Goal: Information Seeking & Learning: Learn about a topic

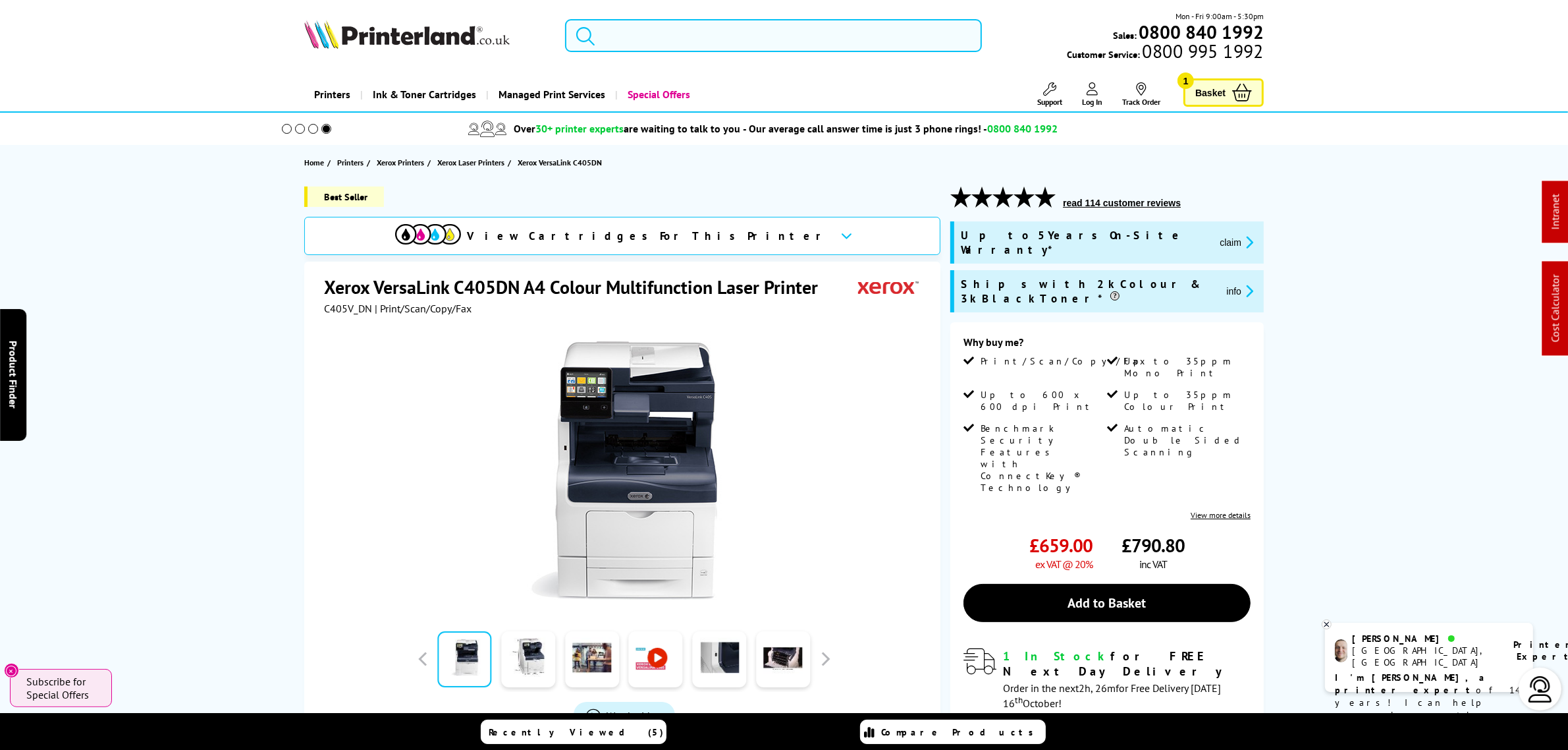
drag, startPoint x: 683, startPoint y: 46, endPoint x: 677, endPoint y: 40, distance: 8.5
click at [683, 44] on input "search" at bounding box center [773, 35] width 416 height 33
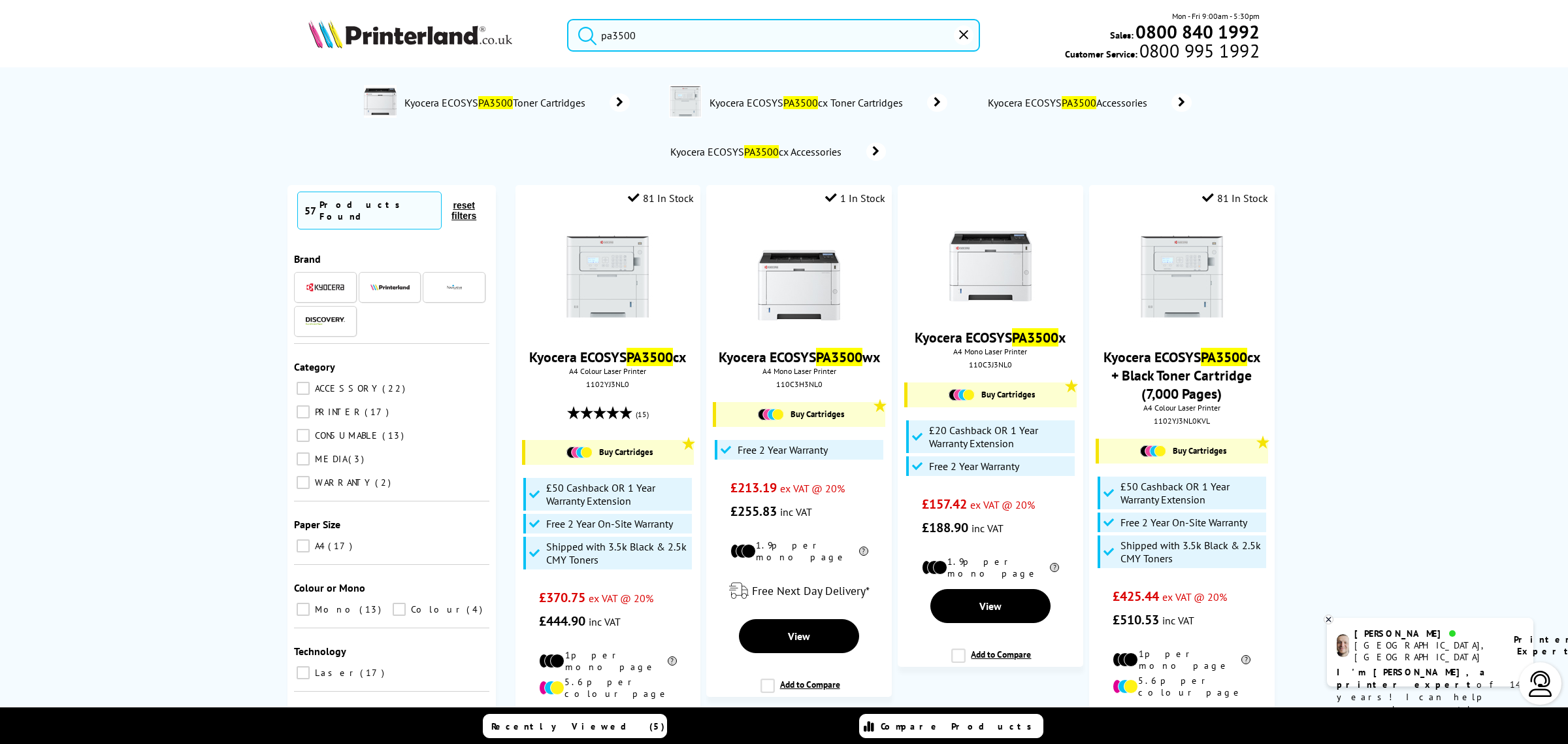
drag, startPoint x: 736, startPoint y: 42, endPoint x: 507, endPoint y: 23, distance: 229.8
click at [508, 23] on div "pa3500 Mon - Fri 9:00am - 5:30pm Sales: 0800 840 1992 Customer Service: 0800 99…" at bounding box center [783, 39] width 1045 height 57
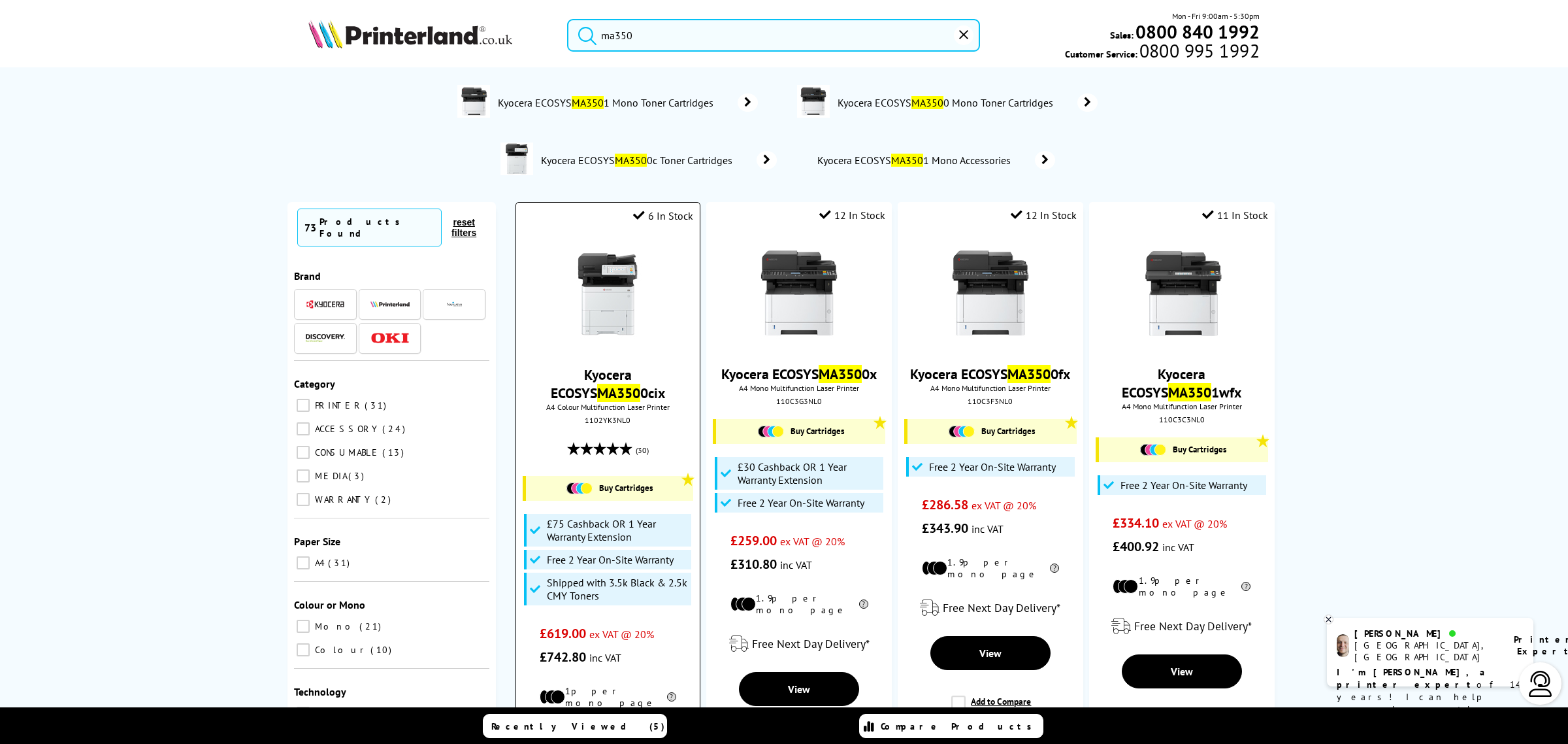
type input "ma350"
click at [602, 292] on img at bounding box center [607, 294] width 98 height 98
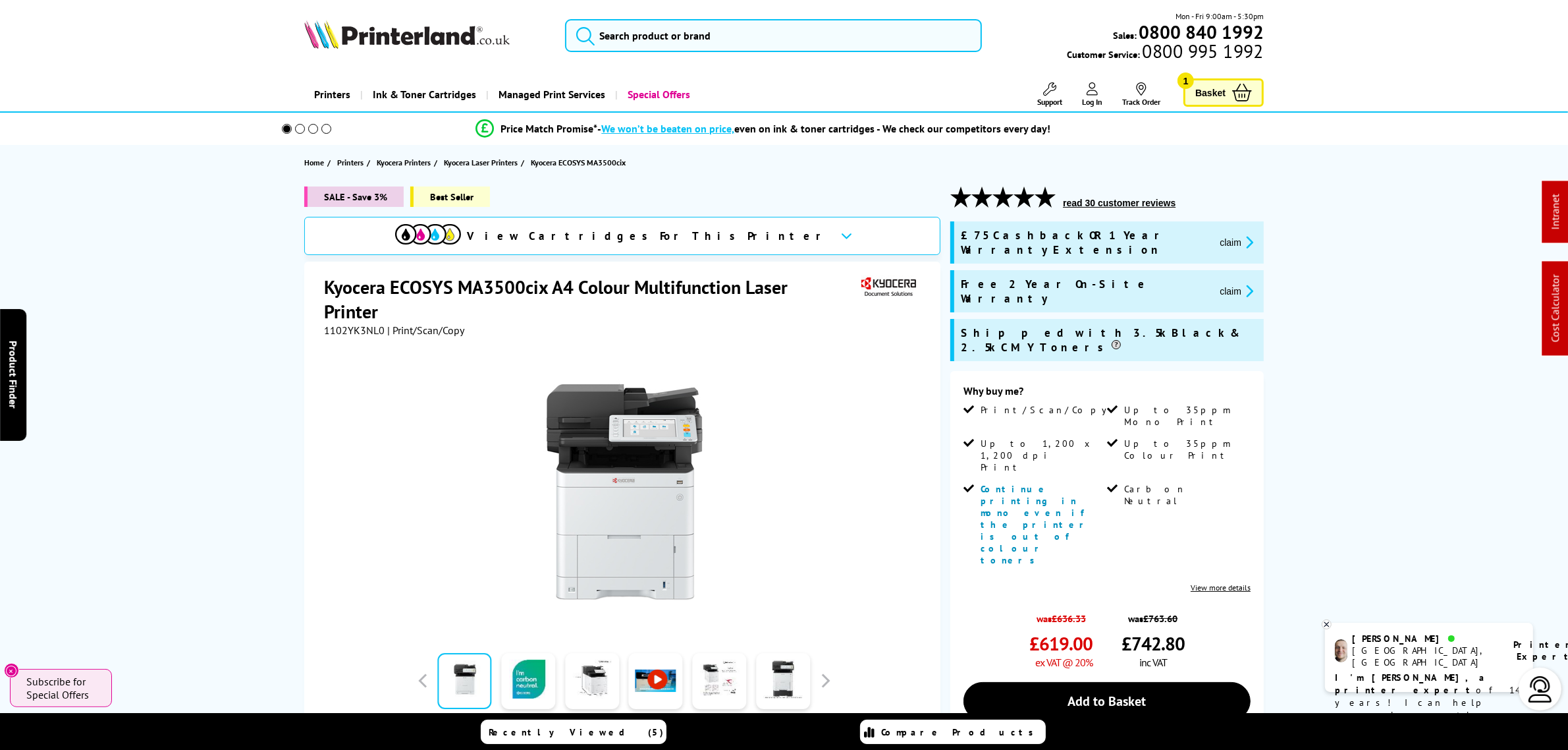
click at [1035, 631] on span "£619.00" at bounding box center [1061, 643] width 63 height 25
drag, startPoint x: 1080, startPoint y: 275, endPoint x: 968, endPoint y: 269, distance: 112.2
click at [968, 277] on div "Free 2 Year On-Site Warranty claim" at bounding box center [1109, 291] width 296 height 29
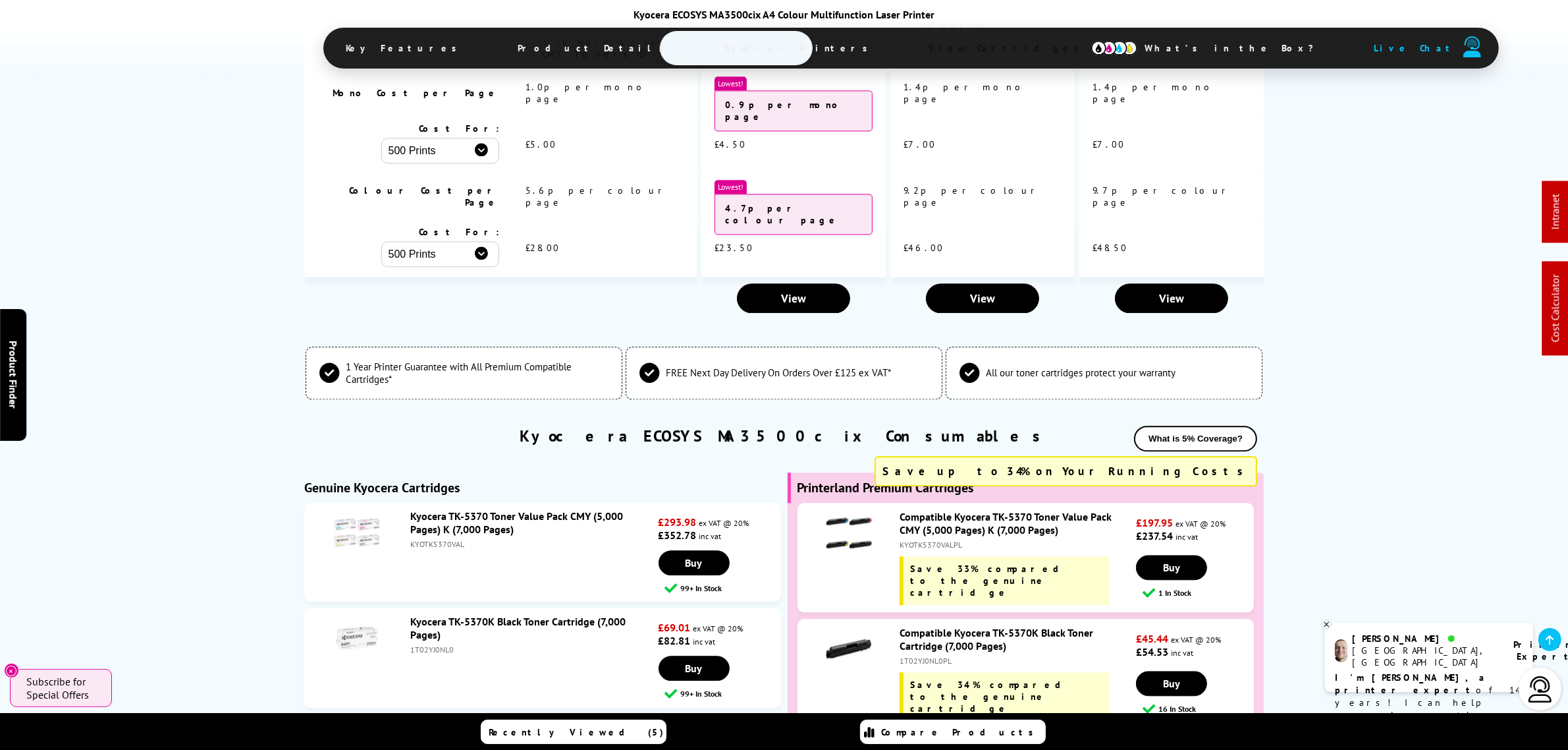
scroll to position [3871, 0]
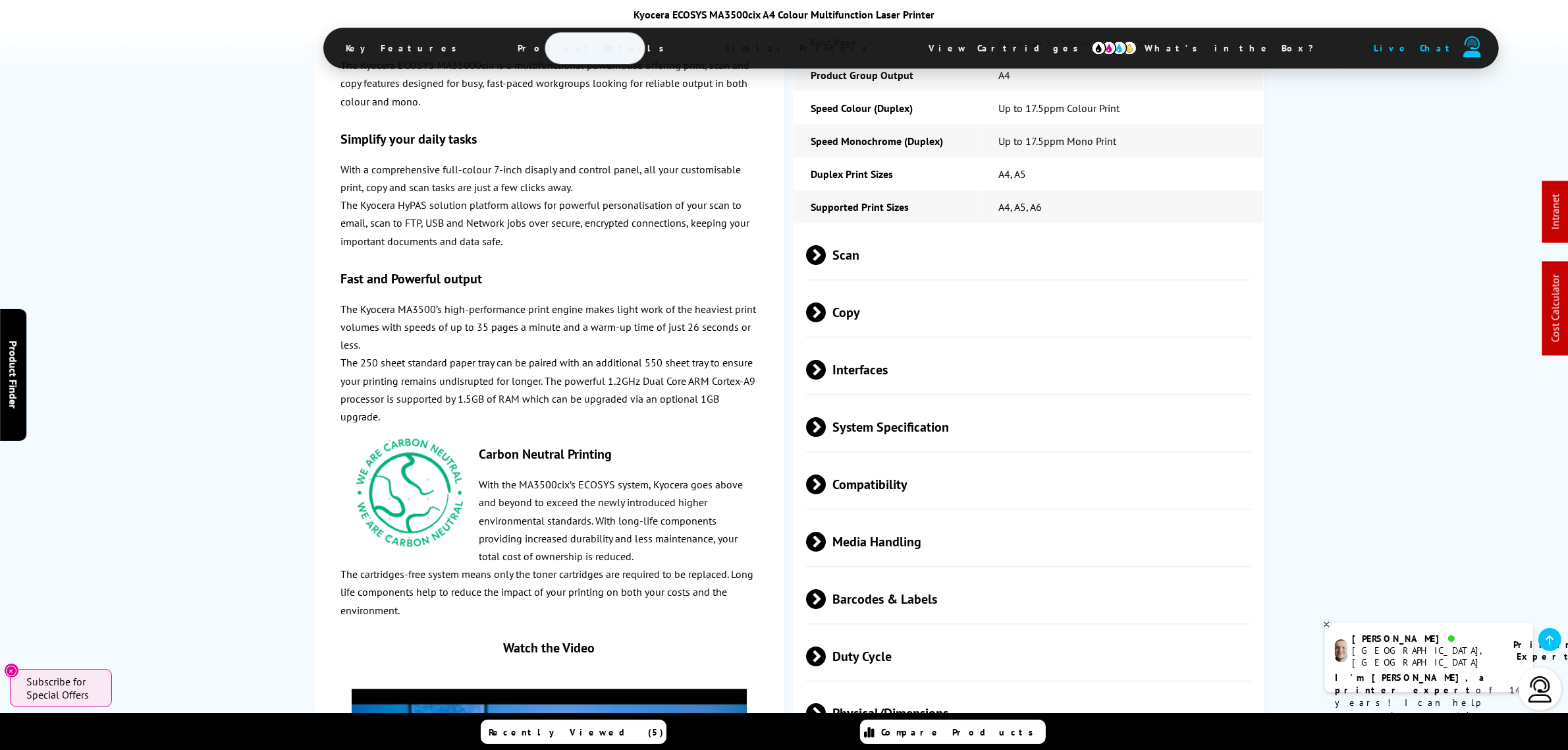
drag, startPoint x: 840, startPoint y: 127, endPoint x: 824, endPoint y: 172, distance: 47.8
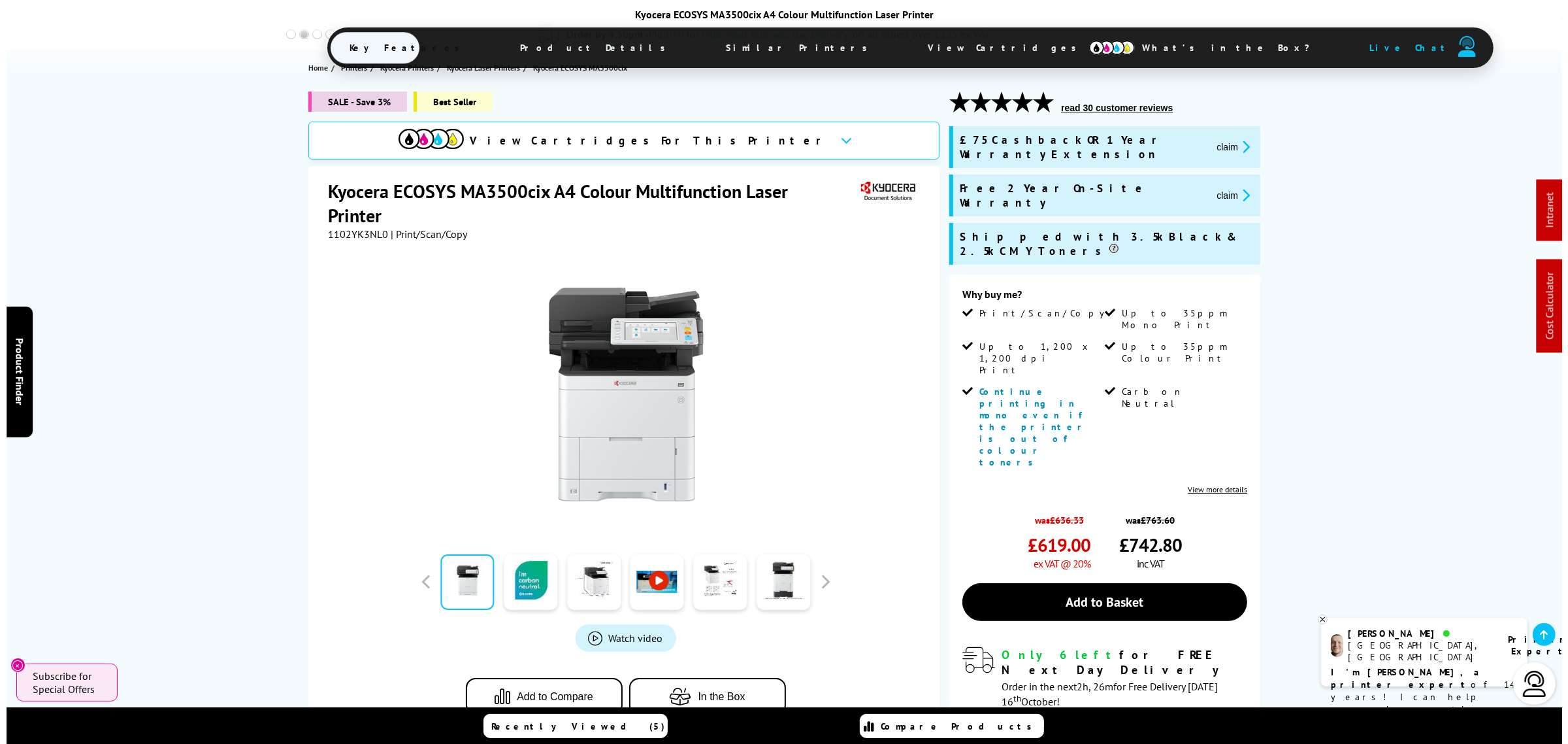
scroll to position [0, 0]
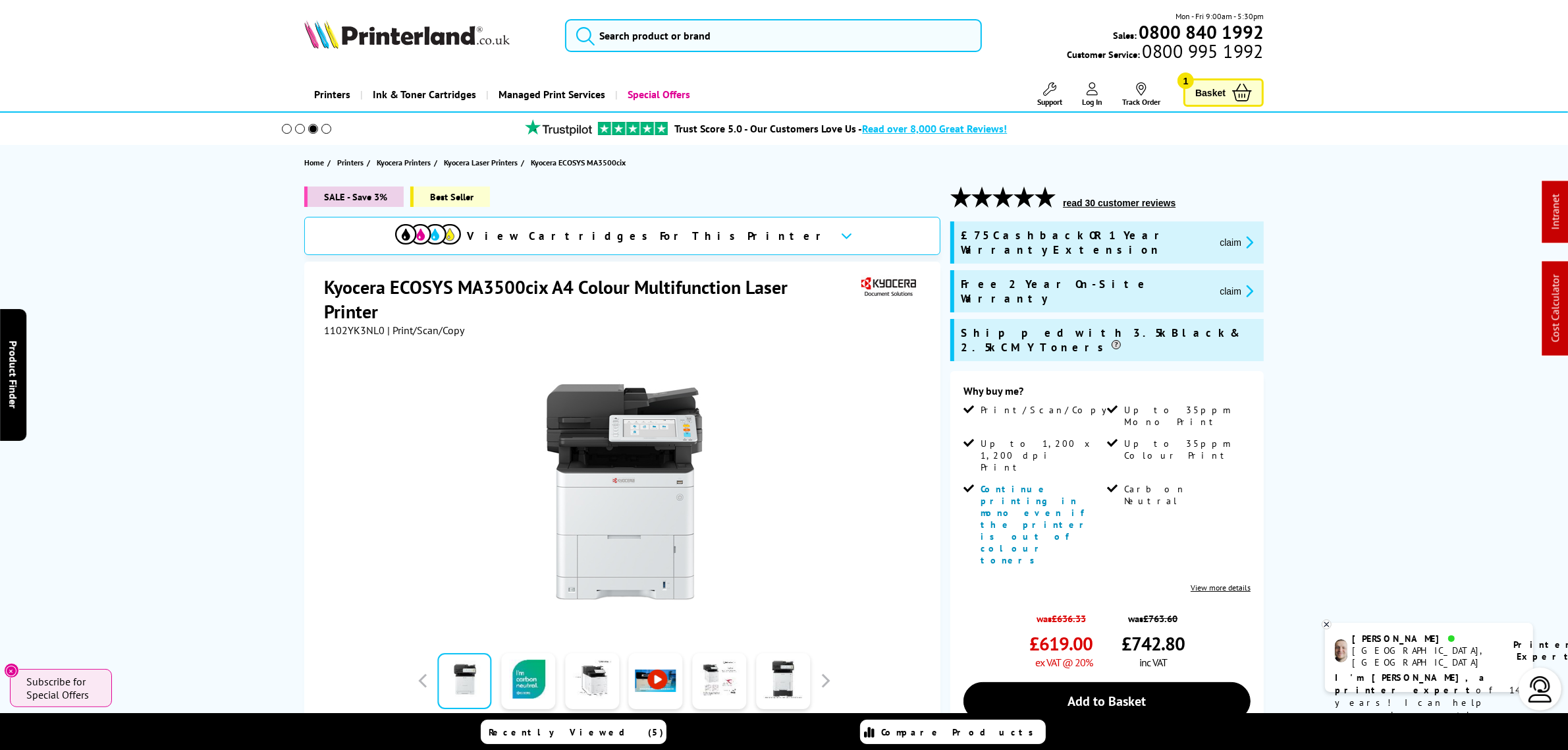
click at [354, 324] on span "1102YK3NL0" at bounding box center [354, 330] width 60 height 14
copy span "1102YK3NL0"
drag, startPoint x: 1191, startPoint y: 233, endPoint x: 1141, endPoint y: 240, distance: 50.5
click at [1216, 234] on button "claim" at bounding box center [1236, 242] width 42 height 15
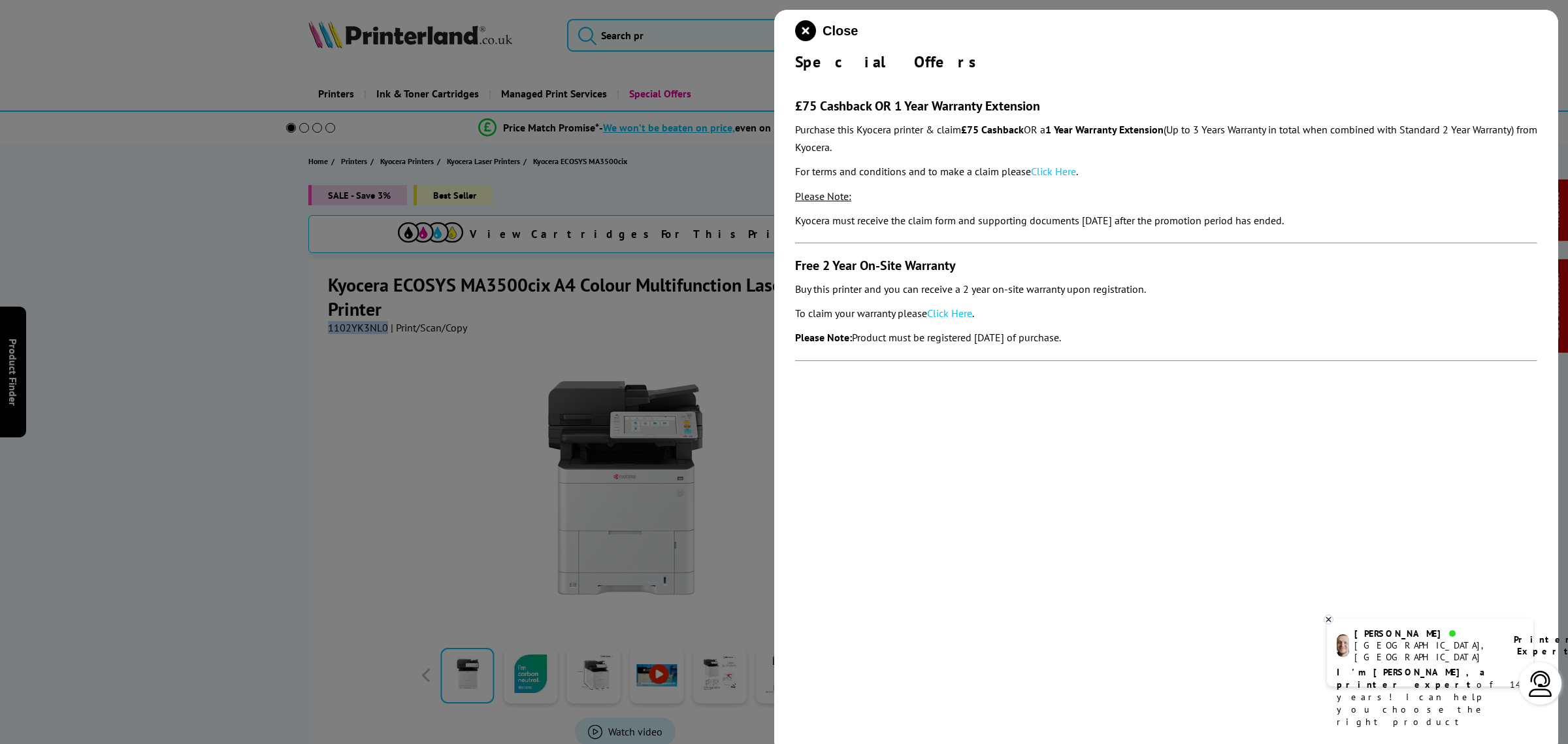
drag, startPoint x: 782, startPoint y: 82, endPoint x: 1134, endPoint y: 340, distance: 436.4
click at [1133, 341] on div "Close Special Offers £75 Cashback OR 1 Year Warranty Extension Purchase this Ky…" at bounding box center [1165, 382] width 784 height 744
copy section "£75 Cashback OR 1 Year Warranty Extension Purchase this Kyocera printer & claim…"
click at [804, 30] on icon "close modal" at bounding box center [805, 30] width 21 height 21
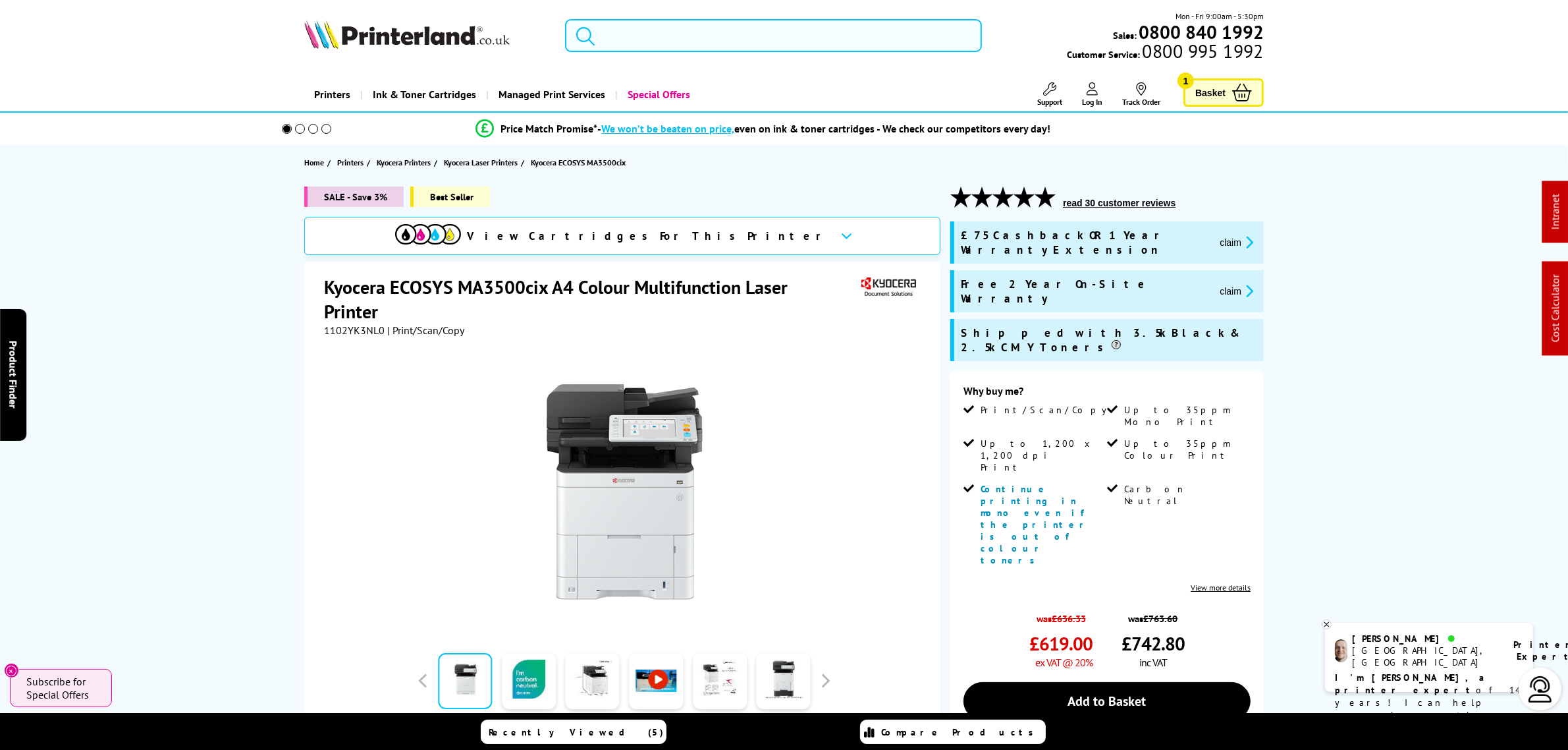
click at [775, 47] on input "search" at bounding box center [773, 35] width 416 height 33
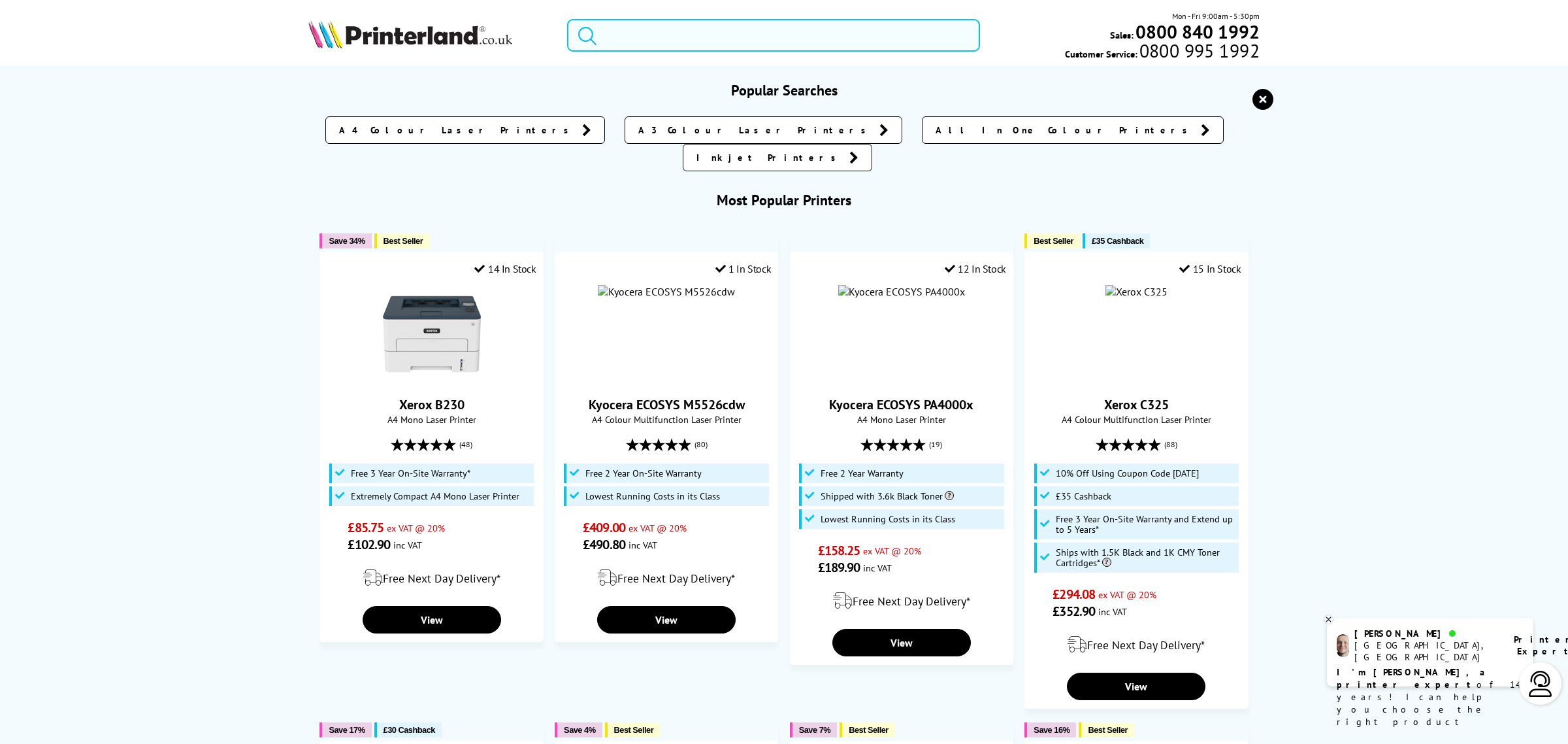
click at [756, 36] on input "search" at bounding box center [773, 35] width 413 height 33
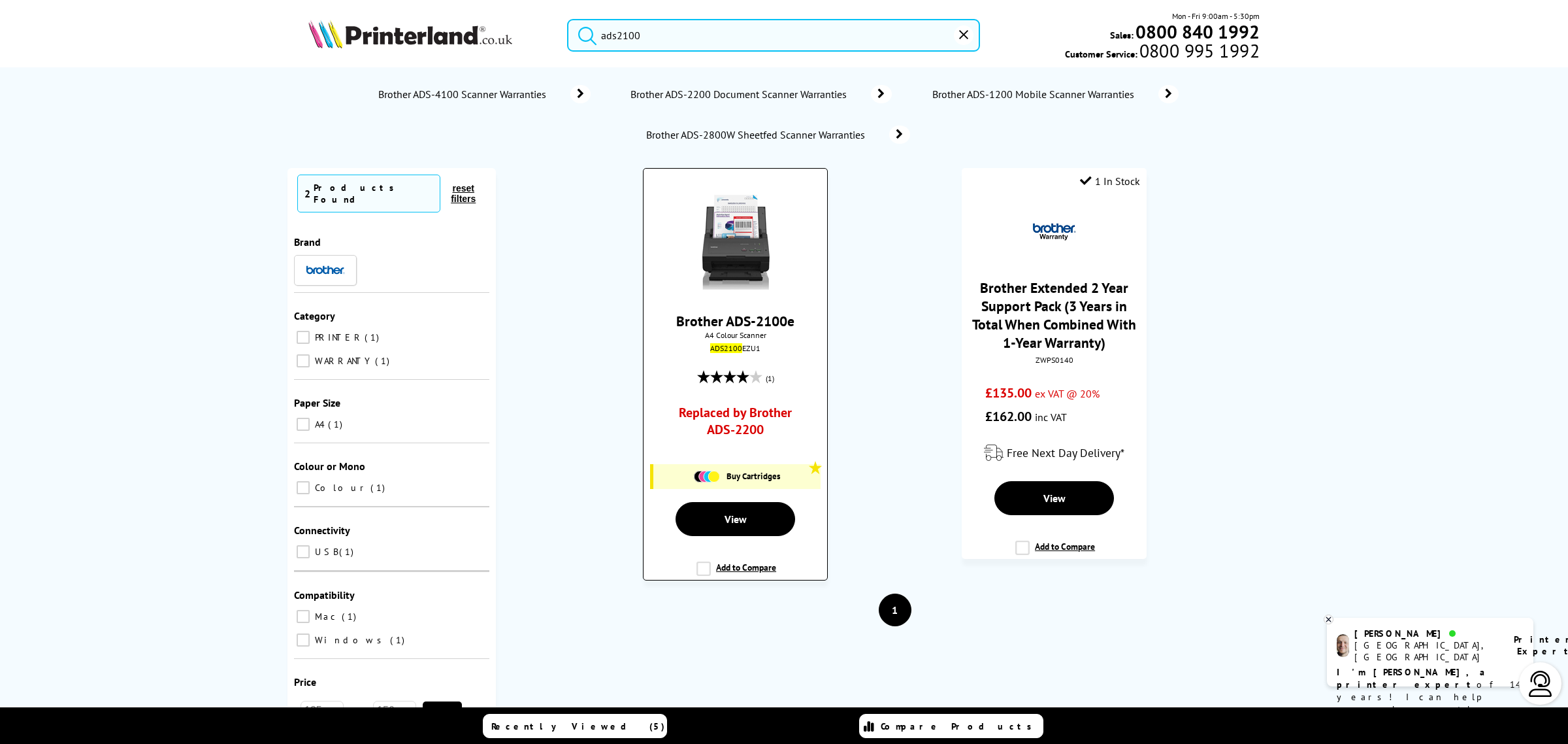
type input "ads2100"
click at [758, 254] on img at bounding box center [735, 240] width 98 height 98
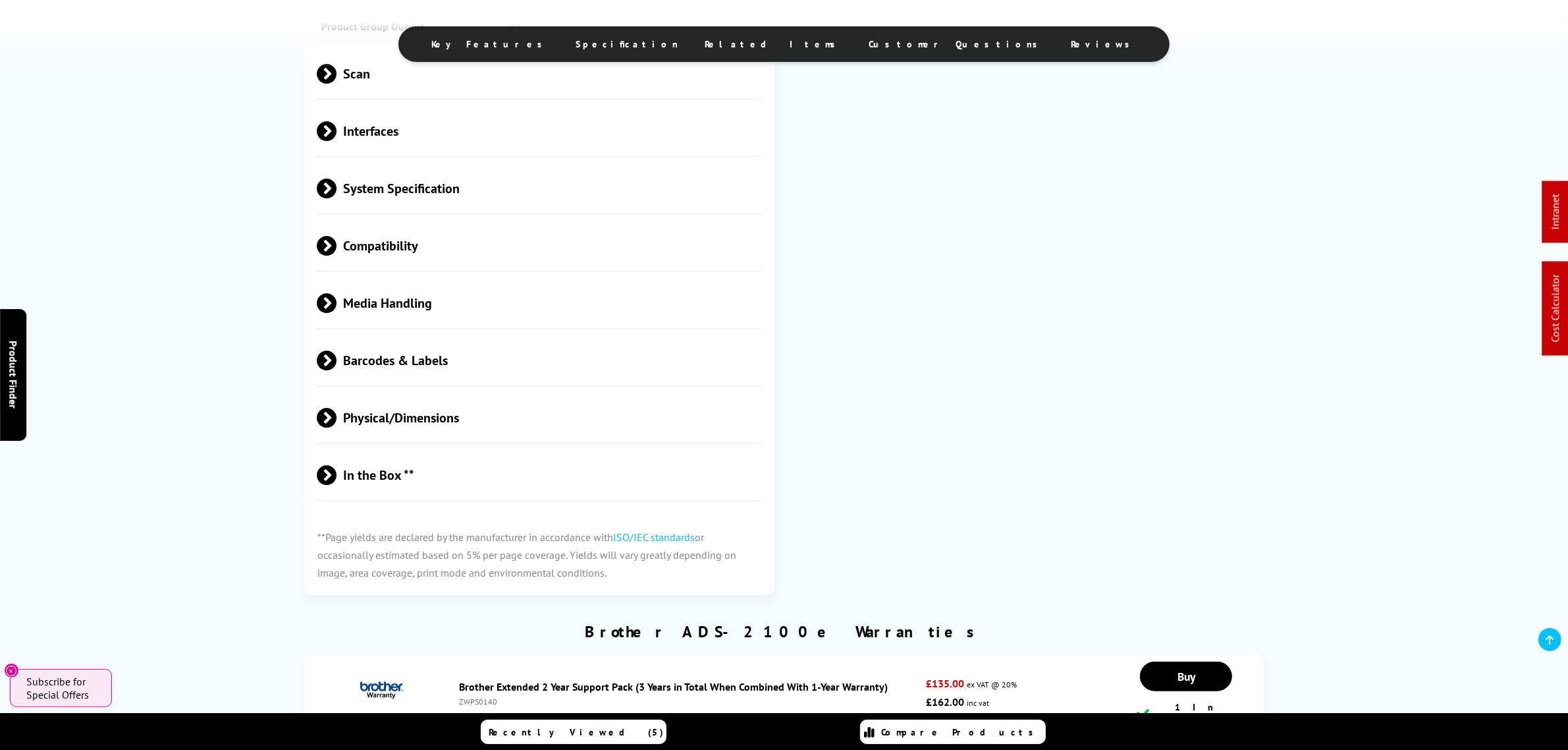
scroll to position [1318, 0]
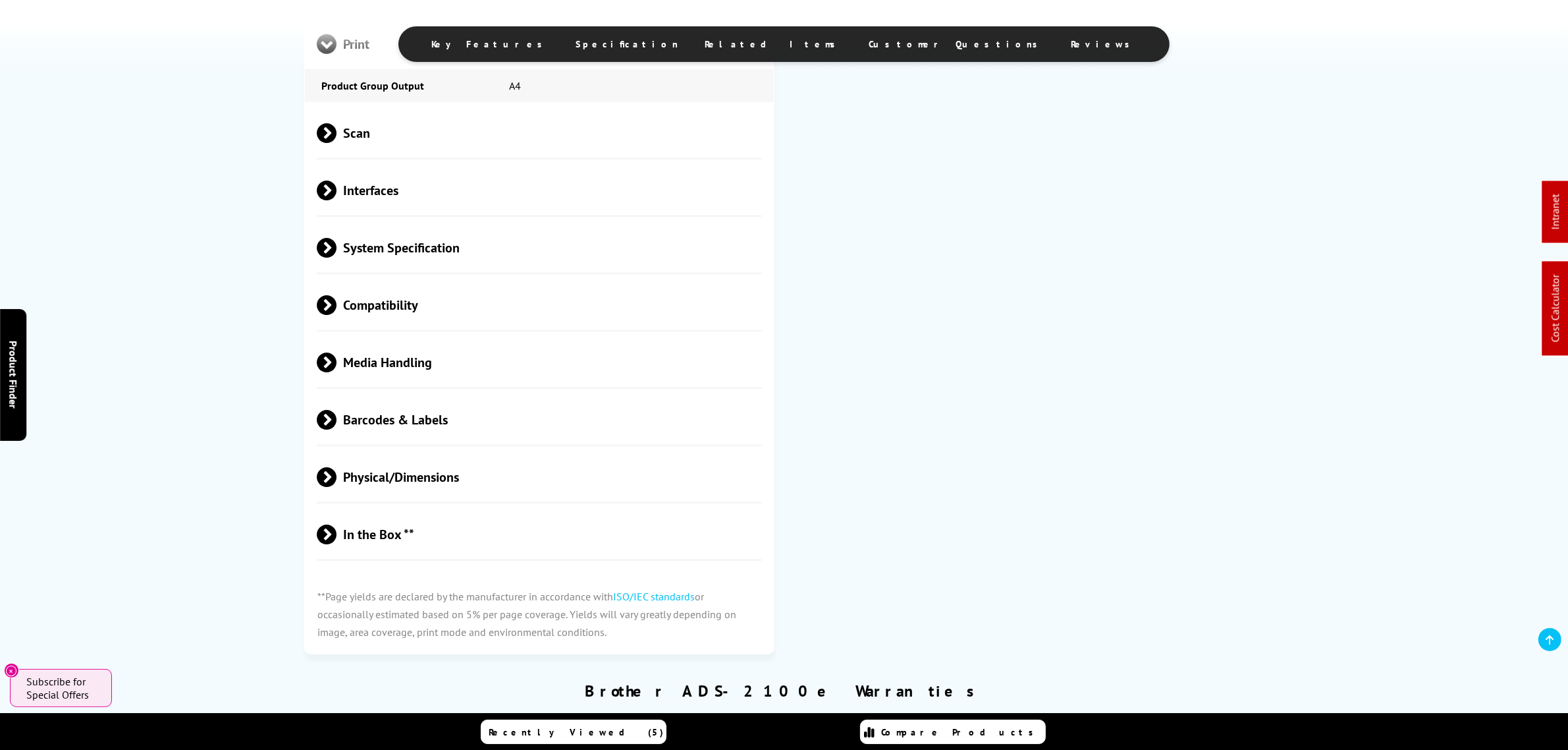
click at [375, 139] on span "Scan" at bounding box center [539, 133] width 445 height 49
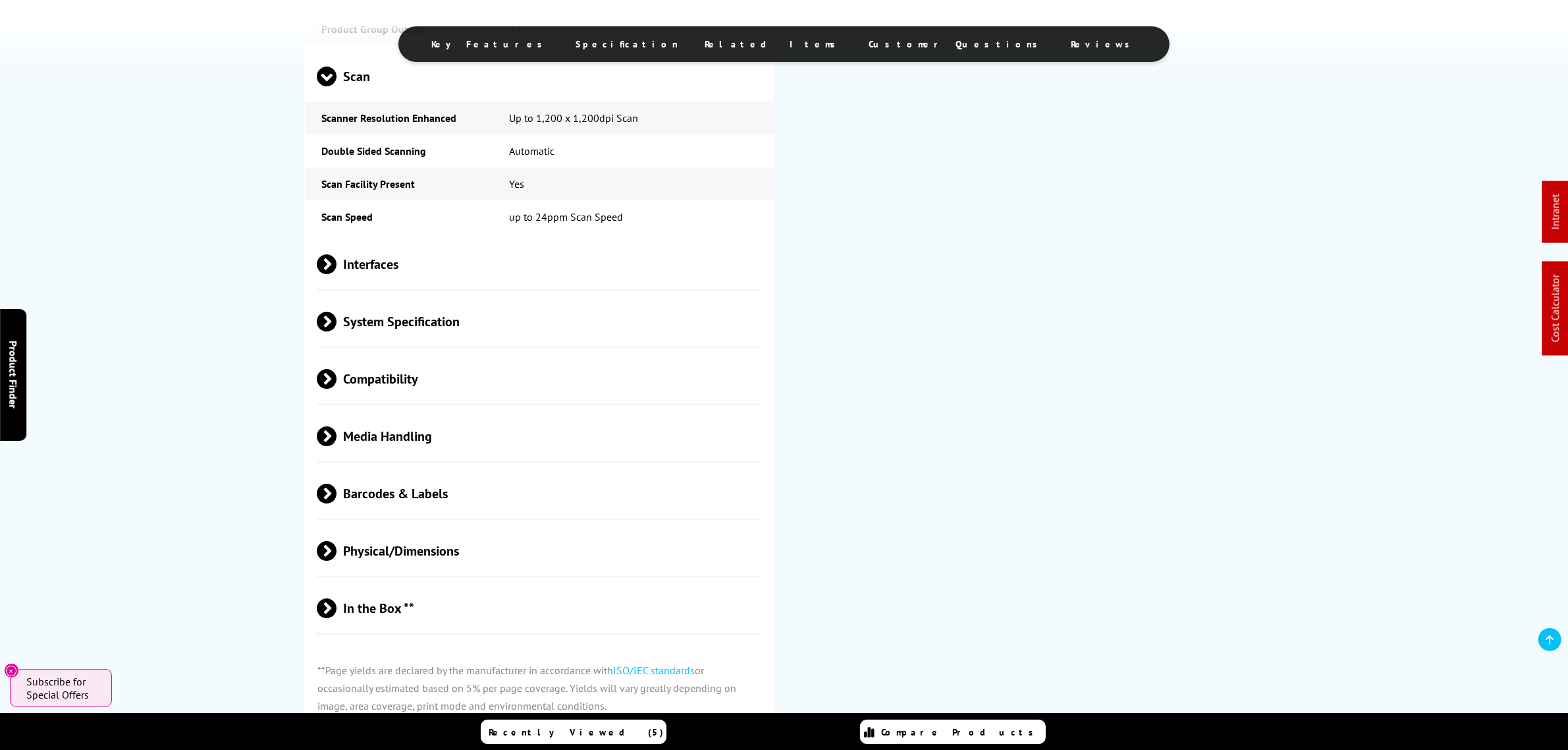
scroll to position [1401, 0]
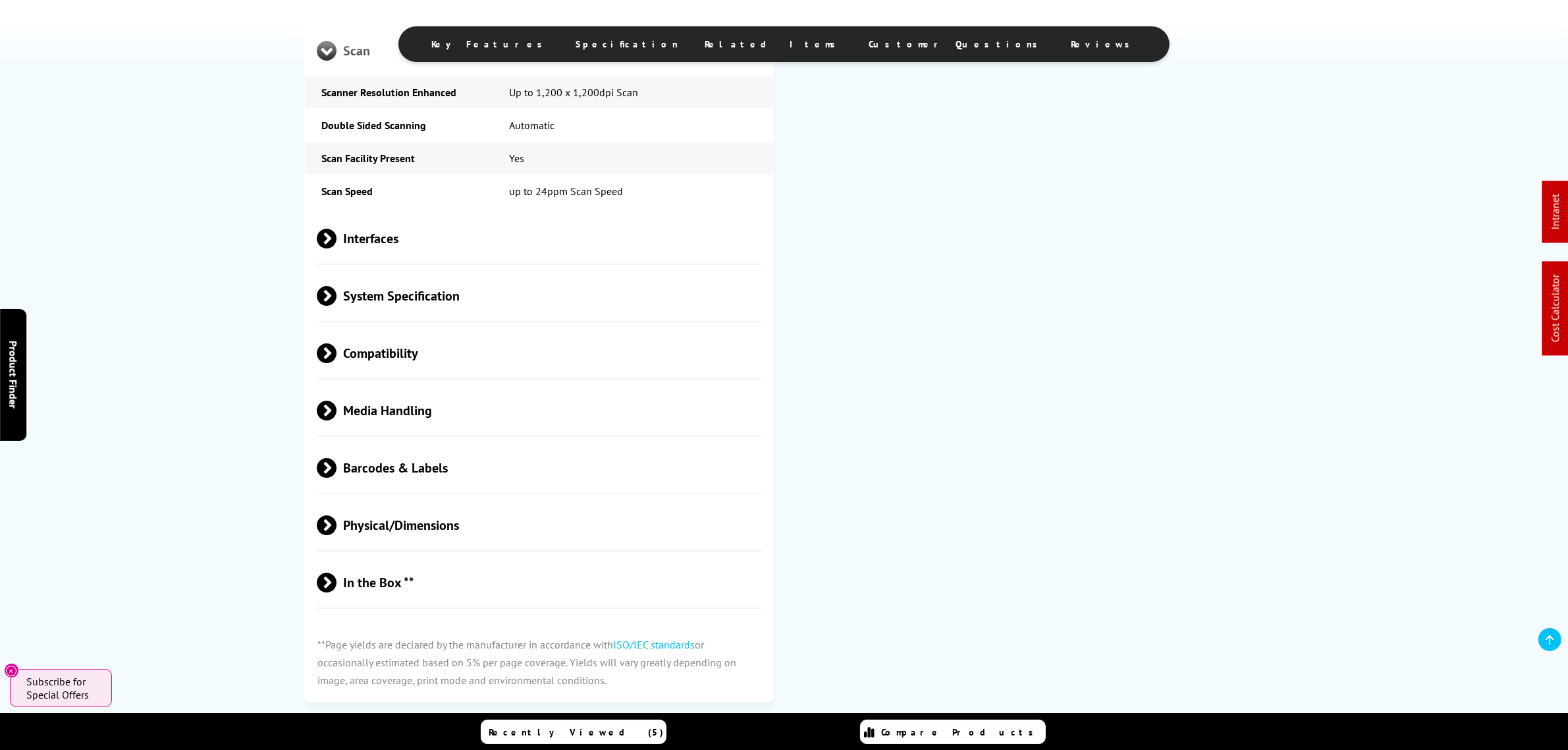
click at [413, 416] on span "Media Handling" at bounding box center [539, 411] width 445 height 49
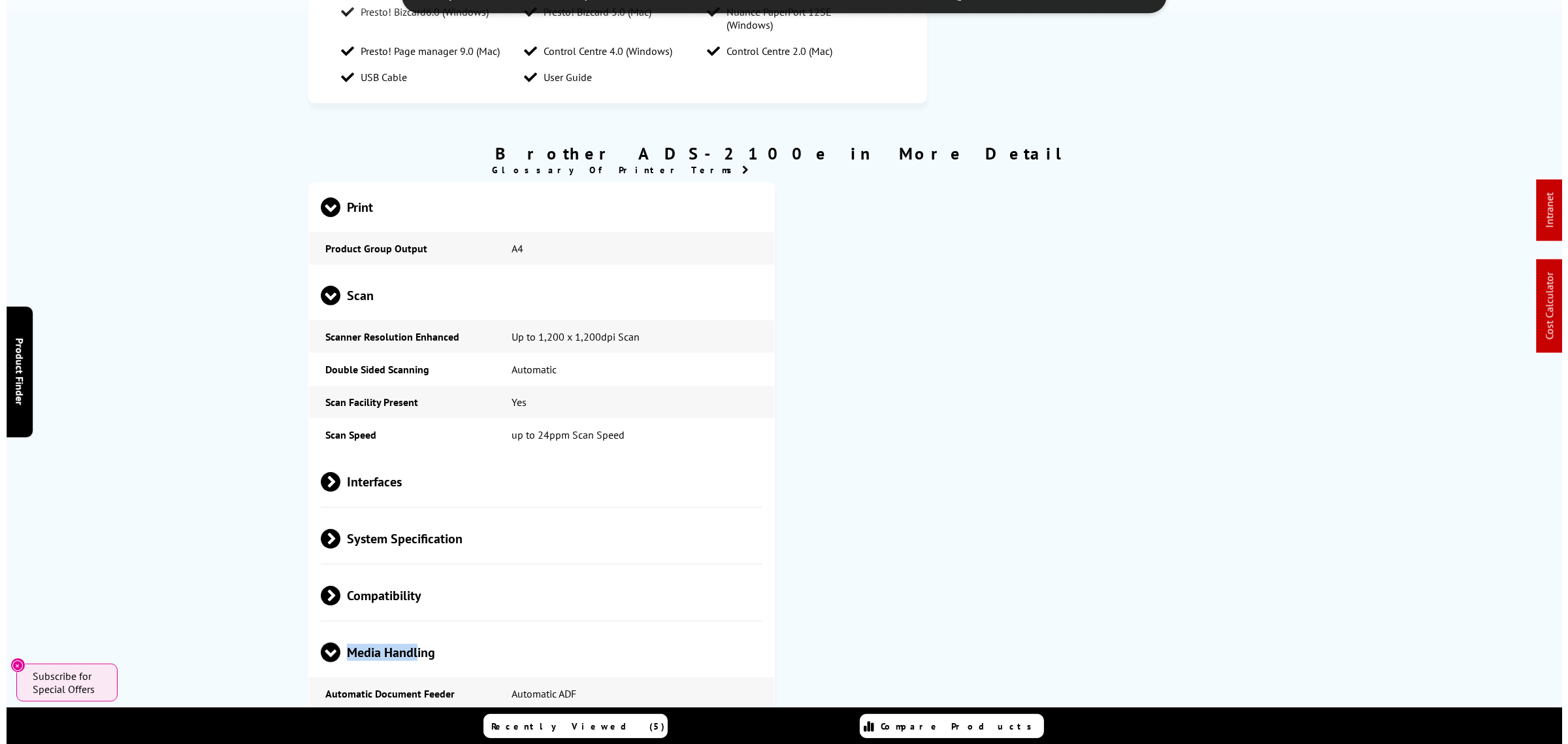
scroll to position [0, 0]
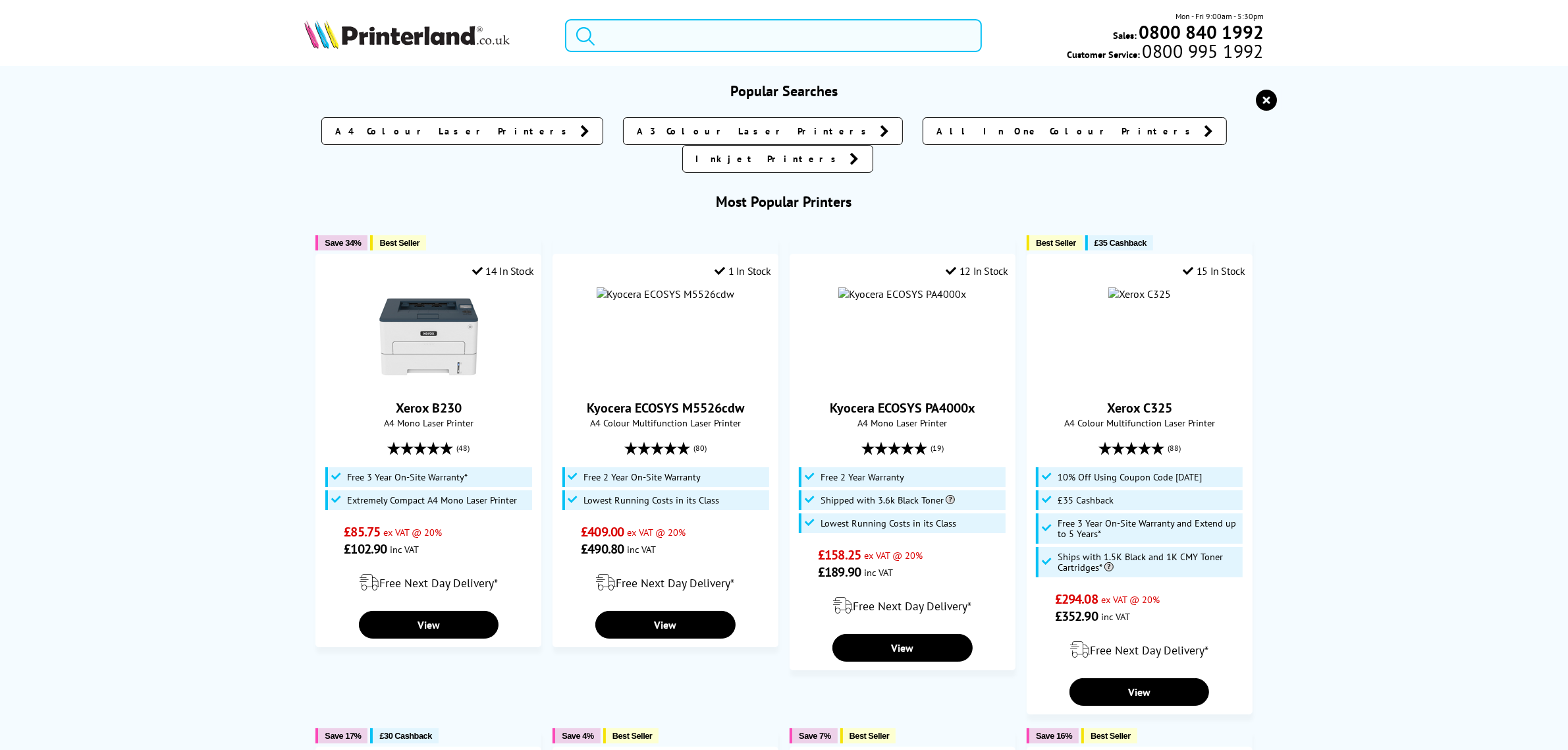
click at [679, 25] on input "search" at bounding box center [773, 35] width 416 height 33
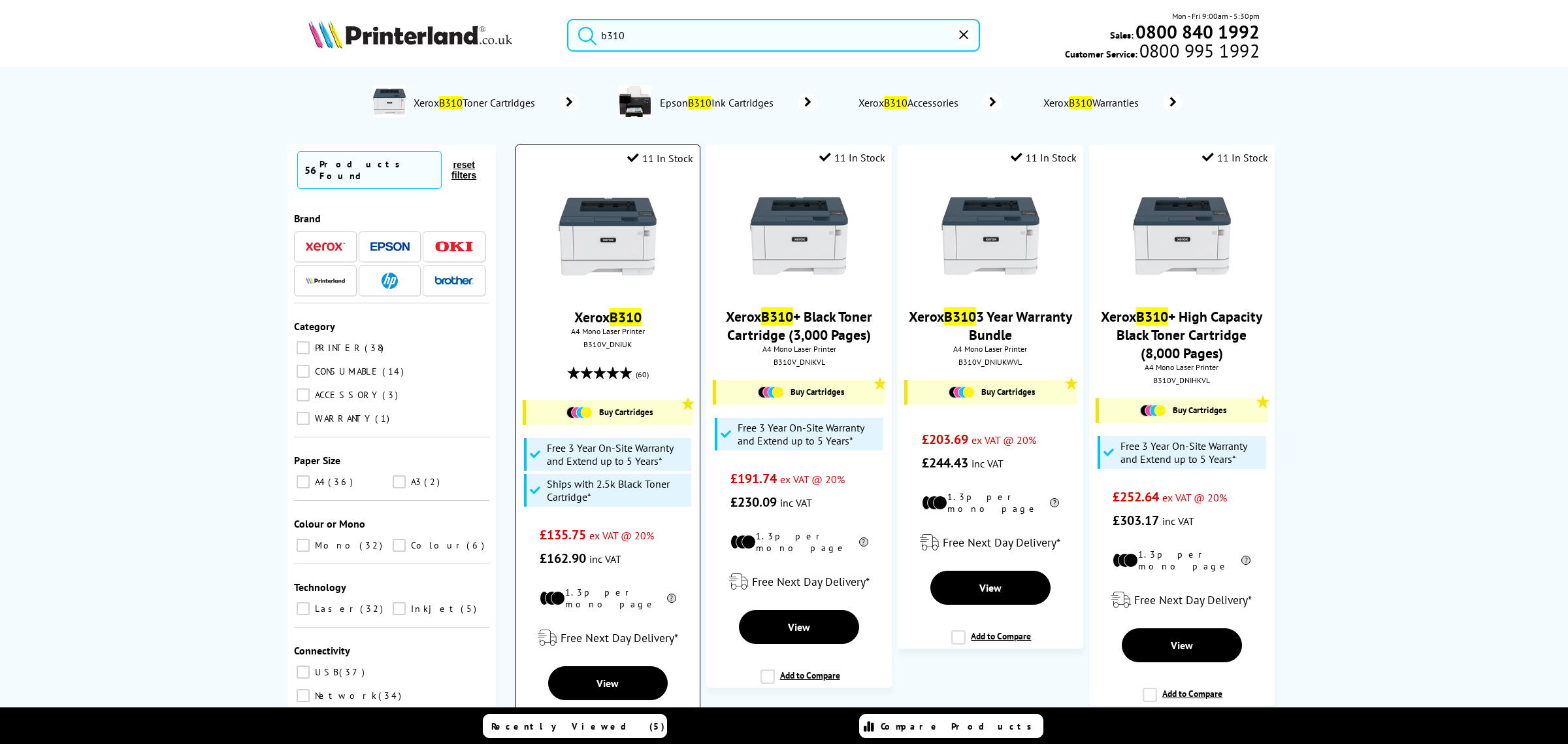
type input "b310"
click at [617, 223] on img at bounding box center [607, 237] width 98 height 98
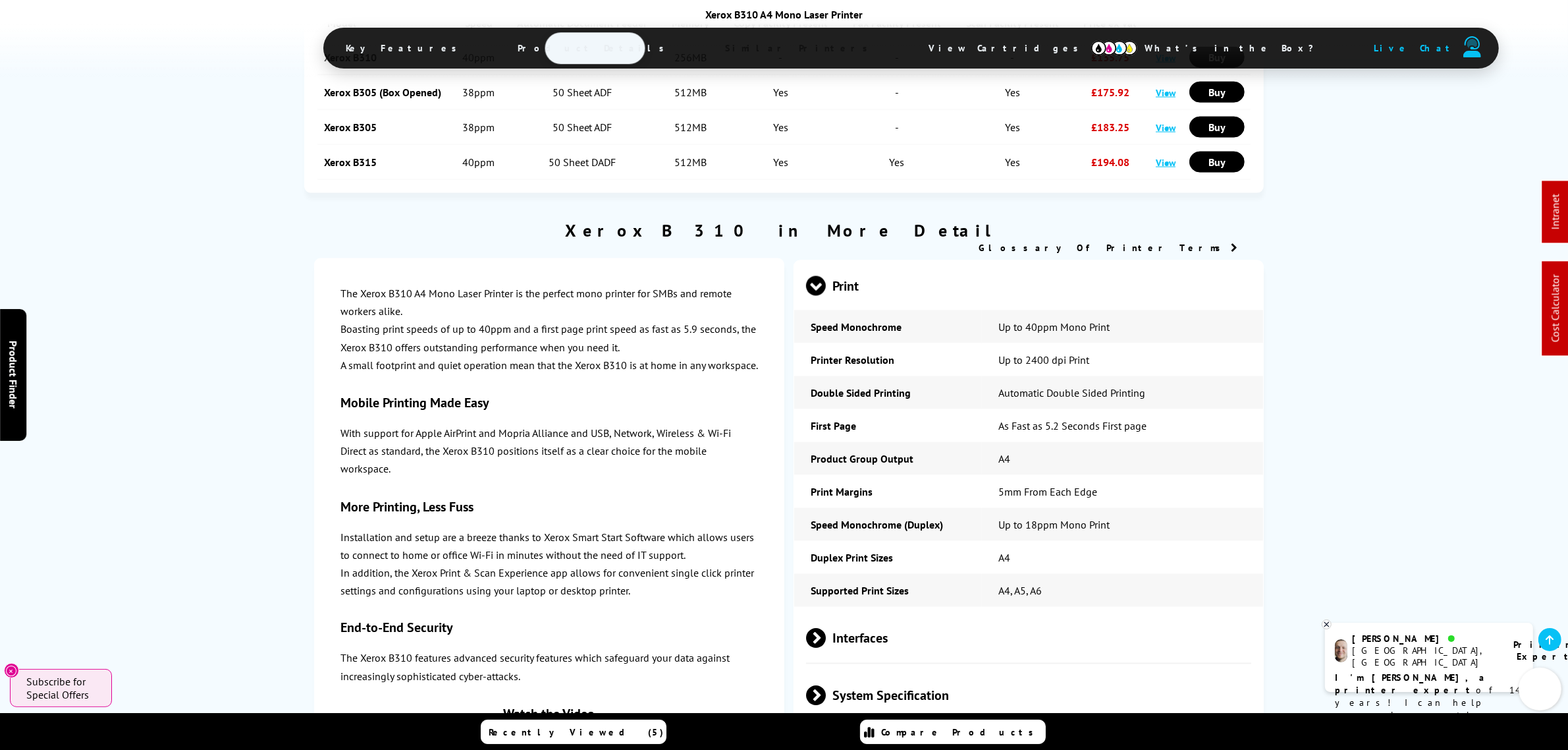
scroll to position [2139, 0]
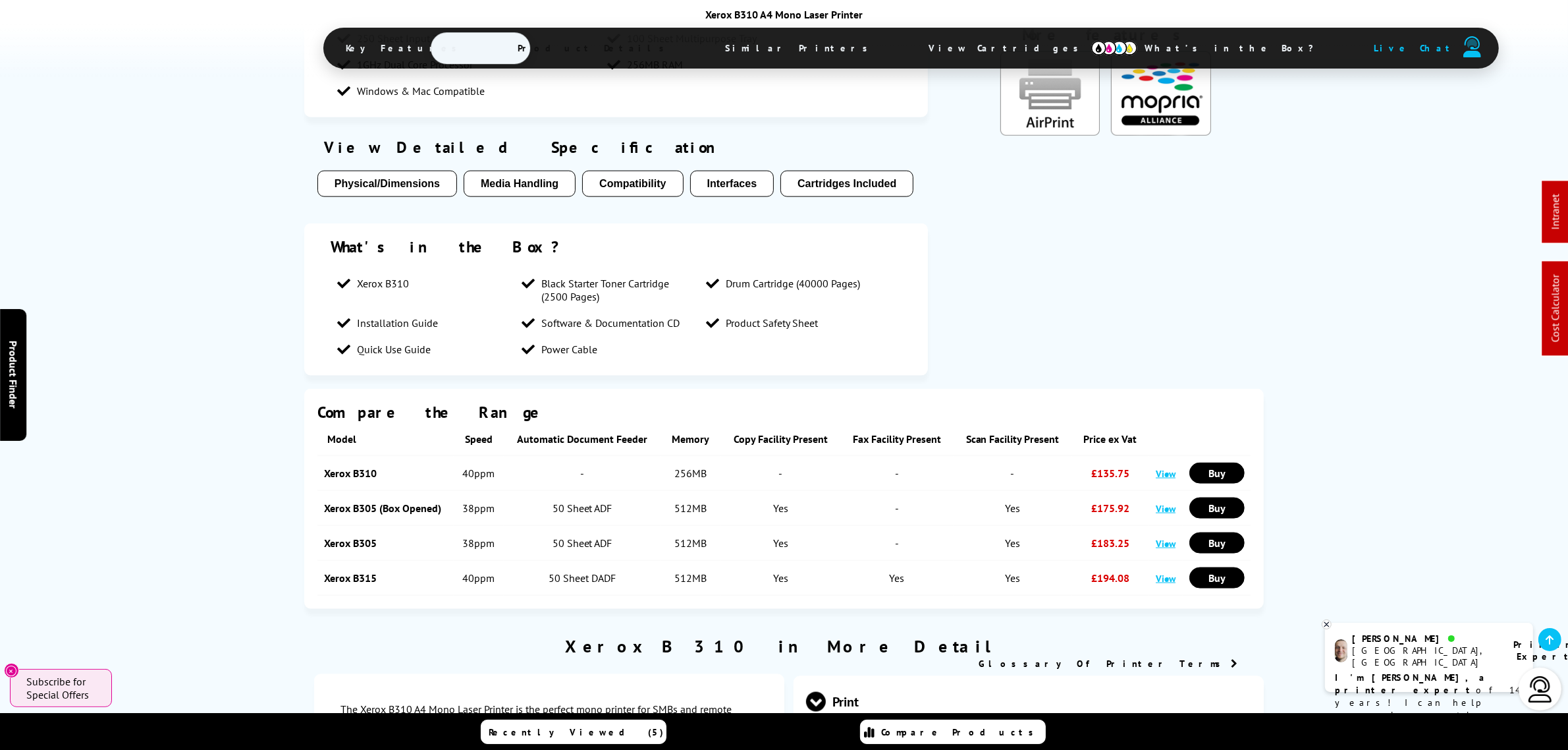
scroll to position [0, 0]
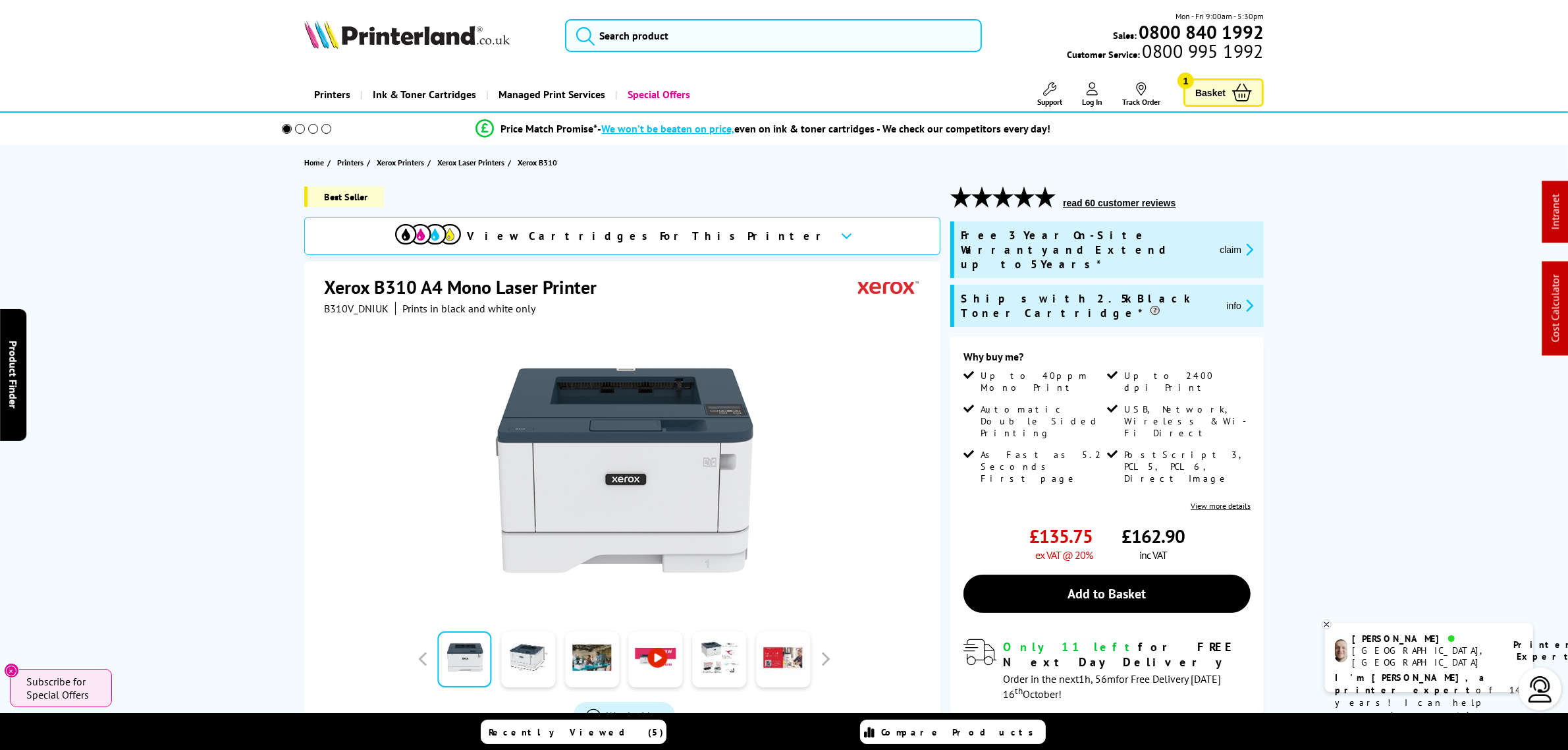
click at [334, 320] on div at bounding box center [624, 464] width 600 height 298
click at [334, 308] on span "B310V_DNIUK" at bounding box center [357, 308] width 65 height 14
copy span "B310V_DNIUK"
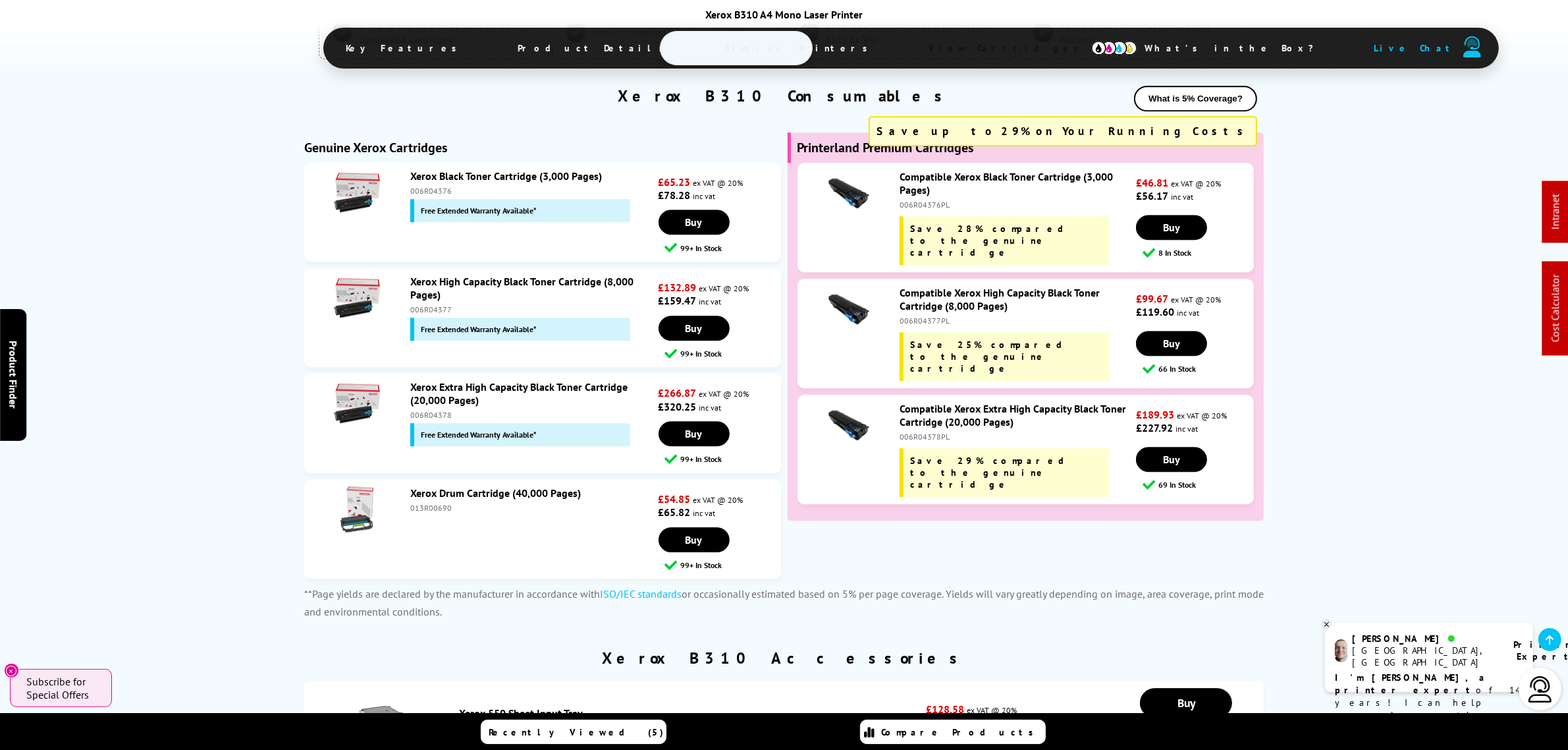
scroll to position [4366, 0]
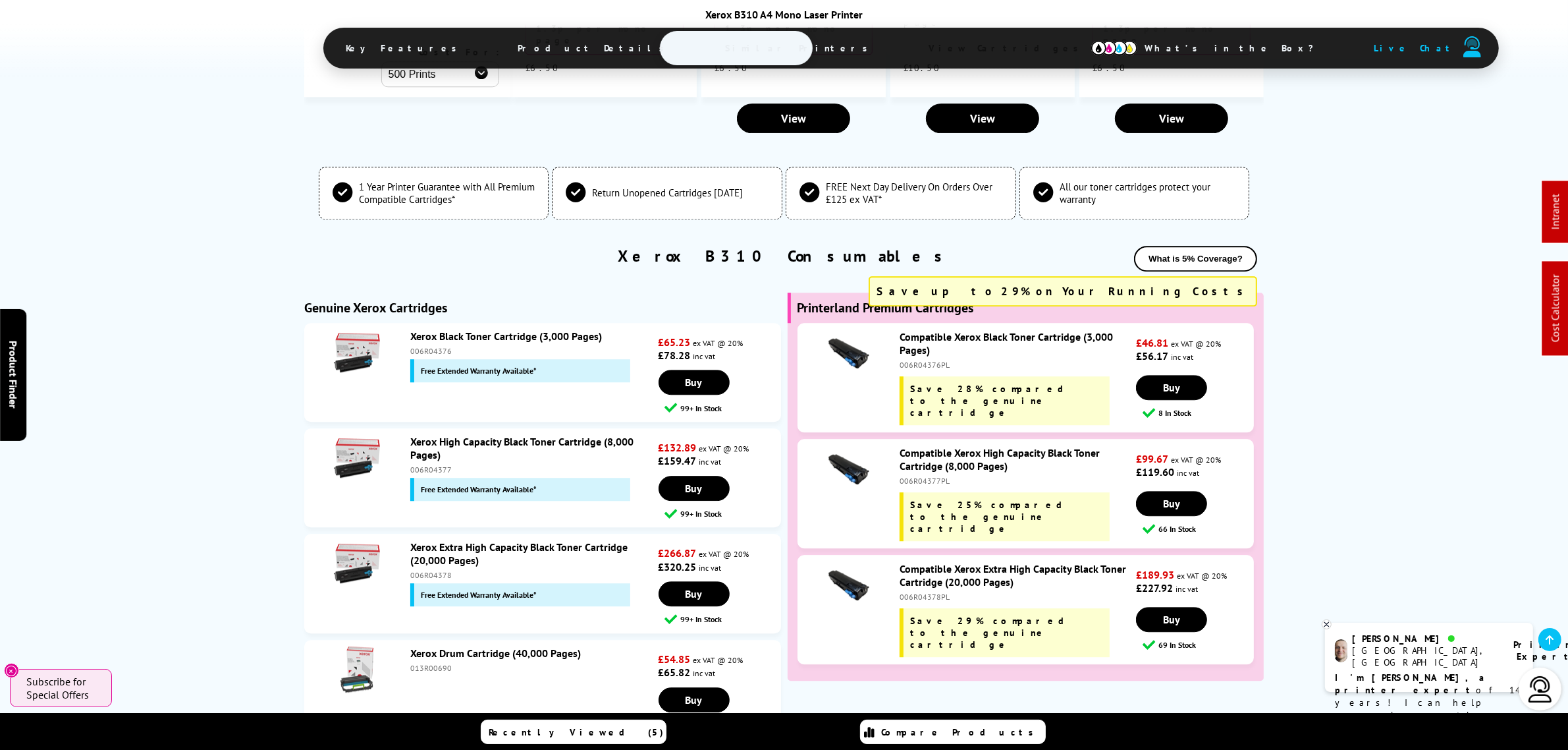
click at [415, 359] on div "Free Extended Warranty Available*" at bounding box center [520, 370] width 221 height 23
click at [419, 346] on div "006R04376" at bounding box center [532, 351] width 245 height 10
copy div "006R04376"
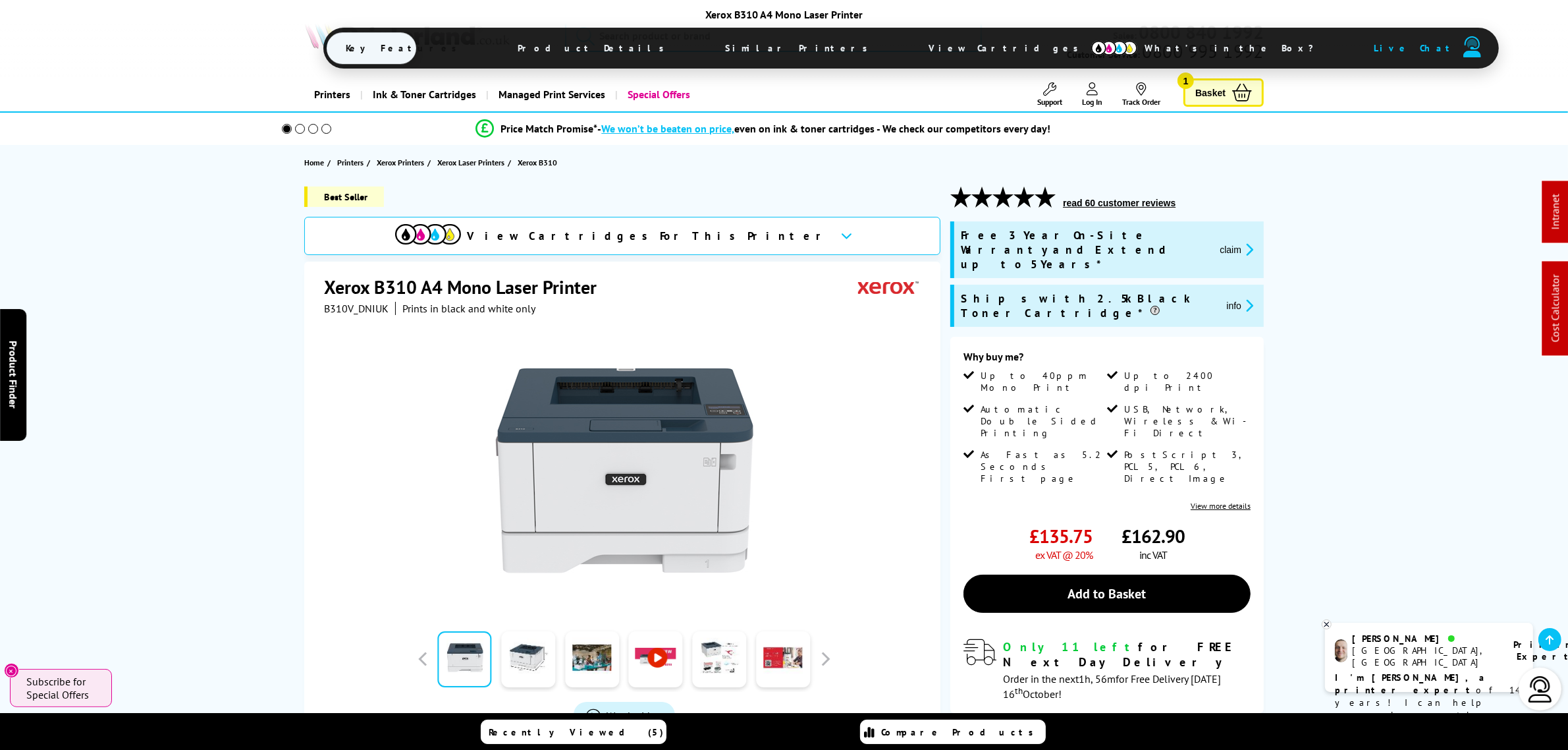
scroll to position [577, 0]
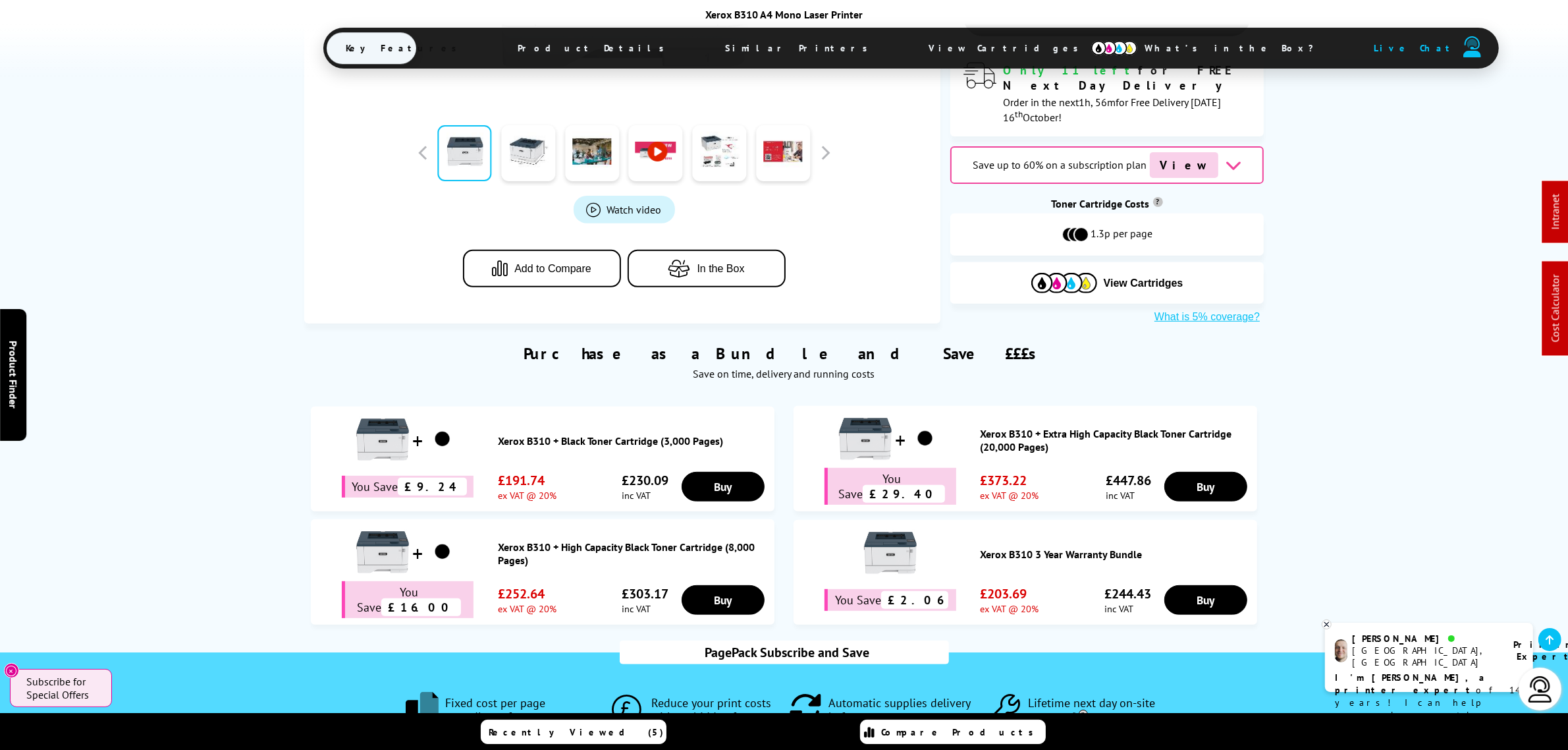
drag, startPoint x: 548, startPoint y: 389, endPoint x: 551, endPoint y: 377, distance: 12.4
click at [548, 413] on div "Xerox B310 + Black Toner Cartridge (3,000 Pages)" at bounding box center [542, 440] width 451 height 55
click at [548, 434] on link "Xerox B310 + Black Toner Cartridge (3,000 Pages)" at bounding box center [633, 441] width 271 height 14
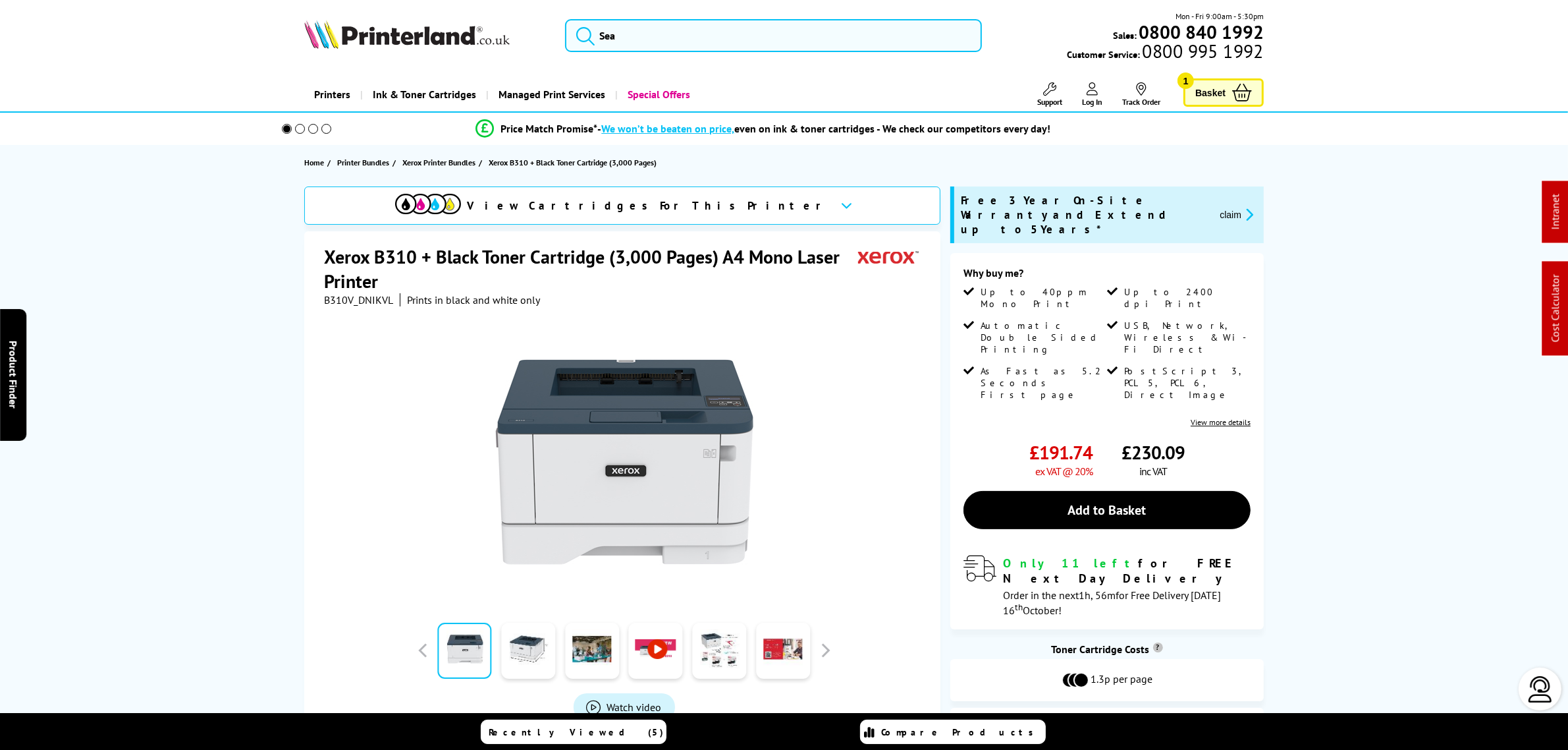
click at [354, 302] on span "B310V_DNIKVL" at bounding box center [358, 300] width 69 height 14
click at [356, 302] on span "B310V_DNIKVL" at bounding box center [358, 300] width 69 height 14
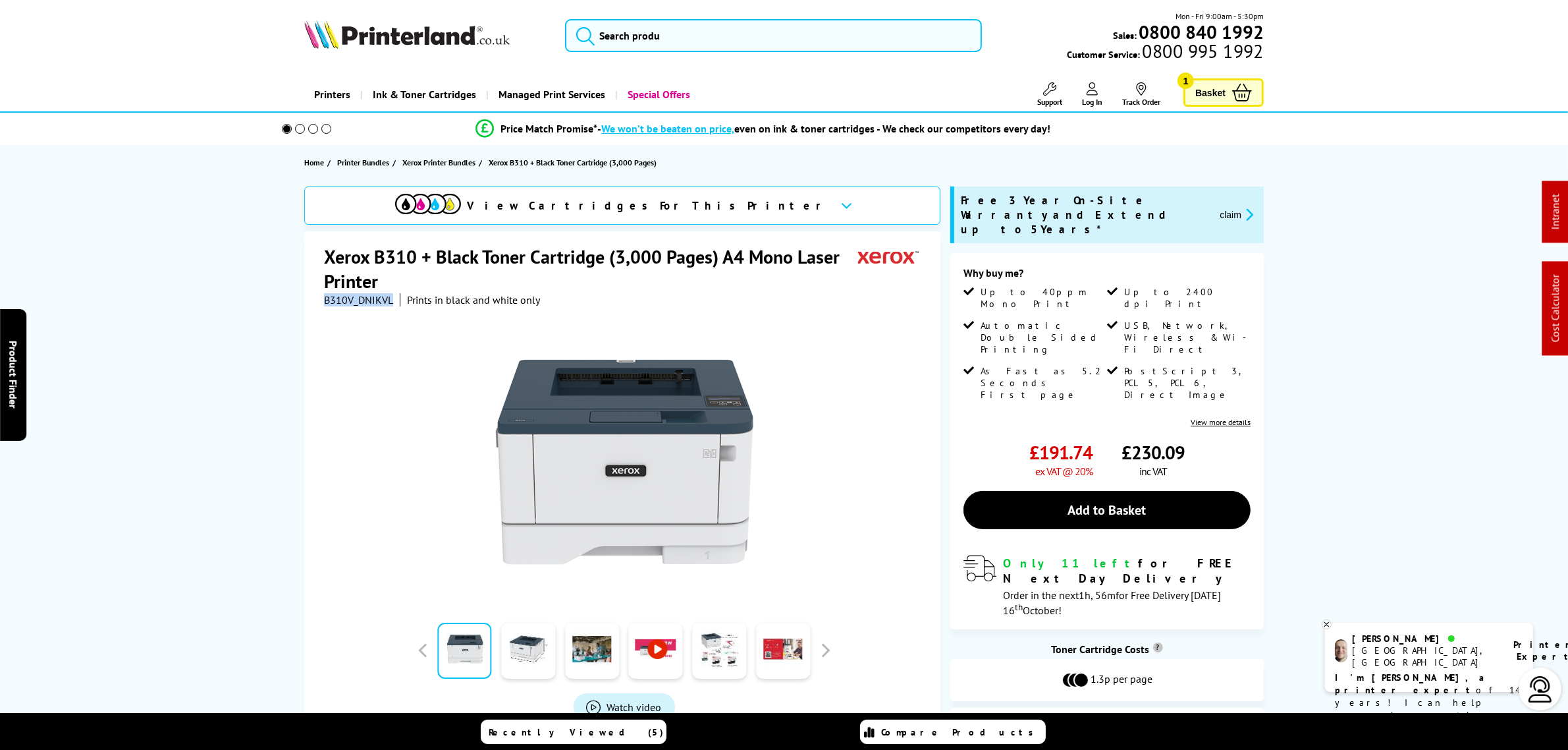
copy span "B310V_DNIKVL"
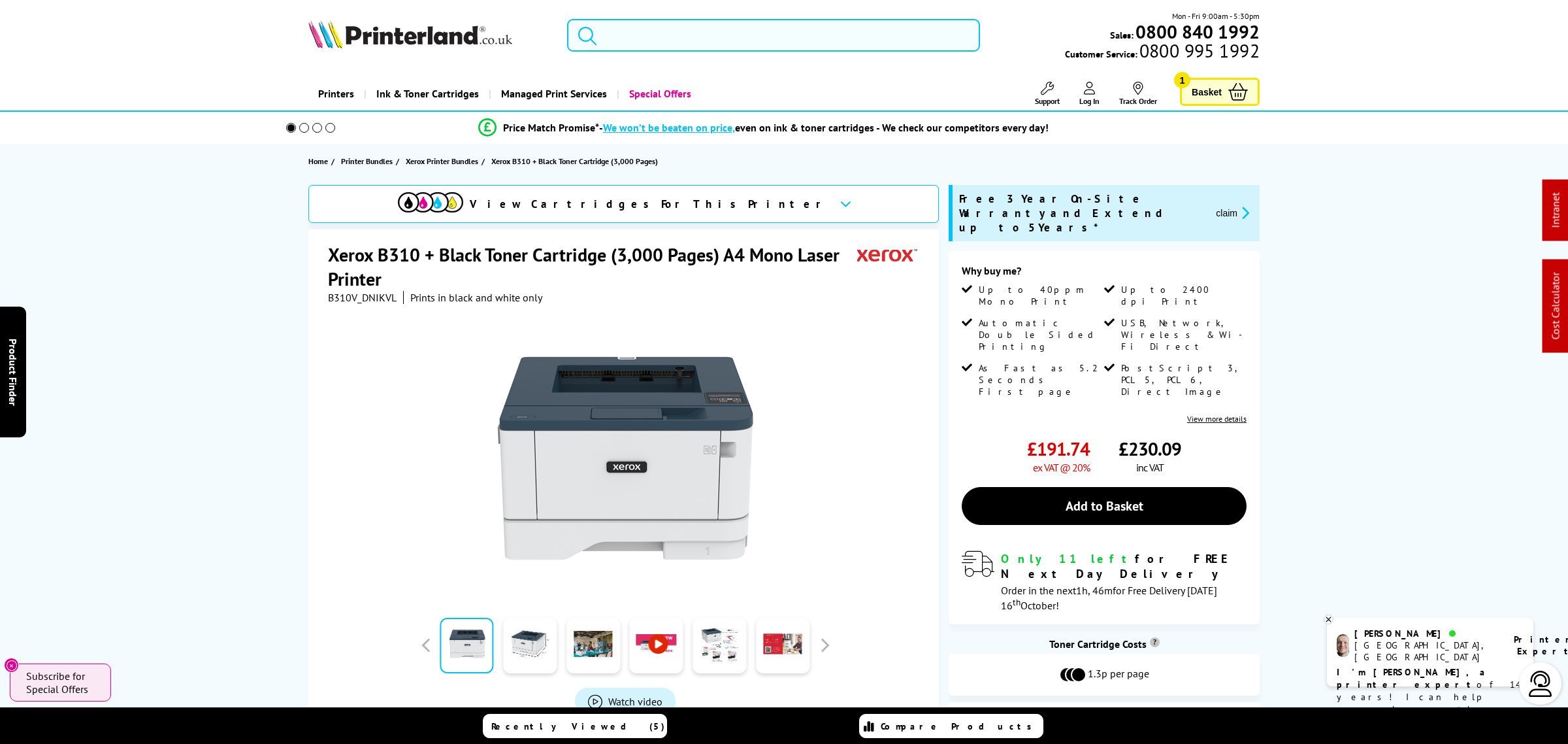
click at [648, 24] on input "search" at bounding box center [773, 35] width 413 height 33
click at [648, 26] on input "search" at bounding box center [773, 35] width 413 height 33
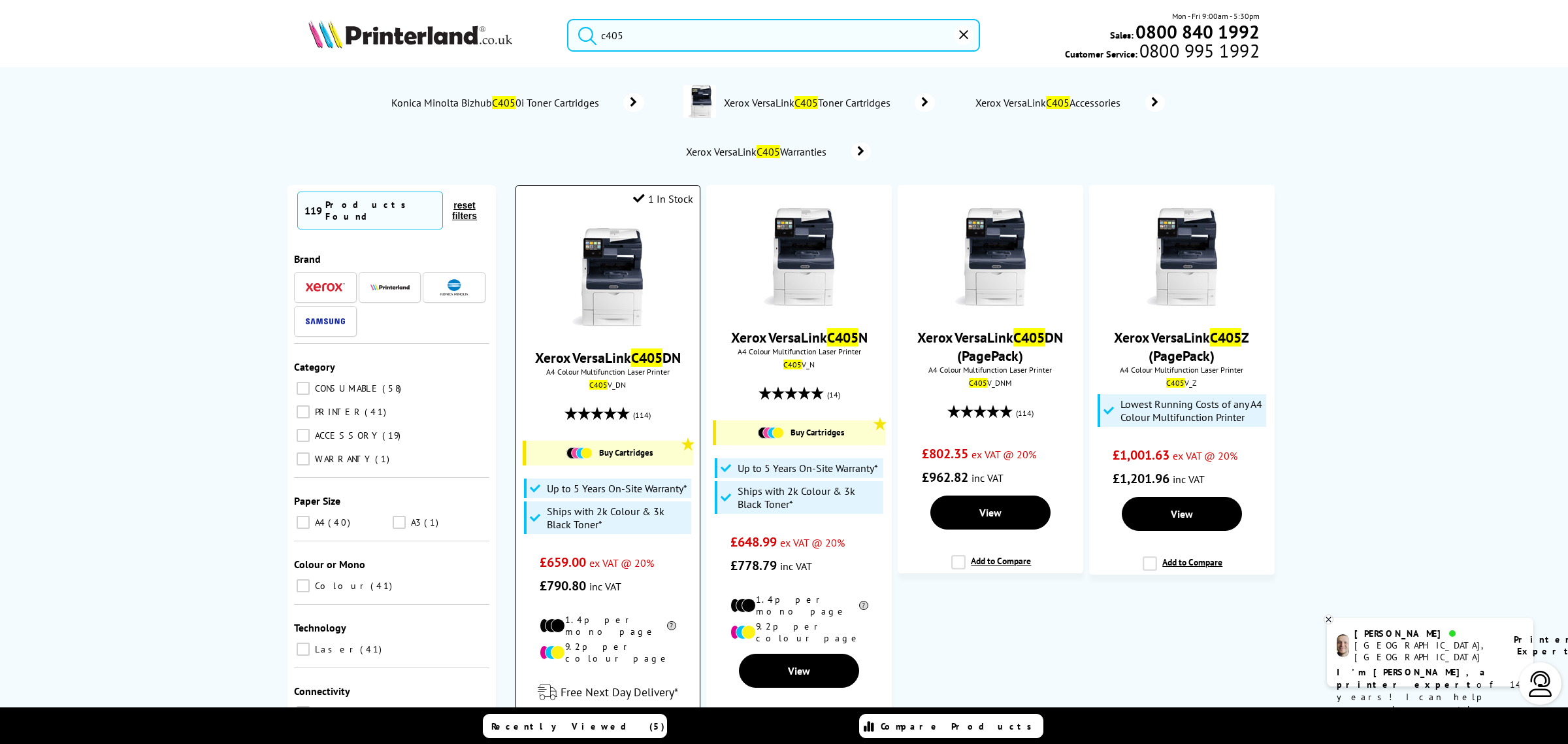
type input "c405"
click at [619, 294] on img at bounding box center [607, 277] width 98 height 98
